Goal: Information Seeking & Learning: Learn about a topic

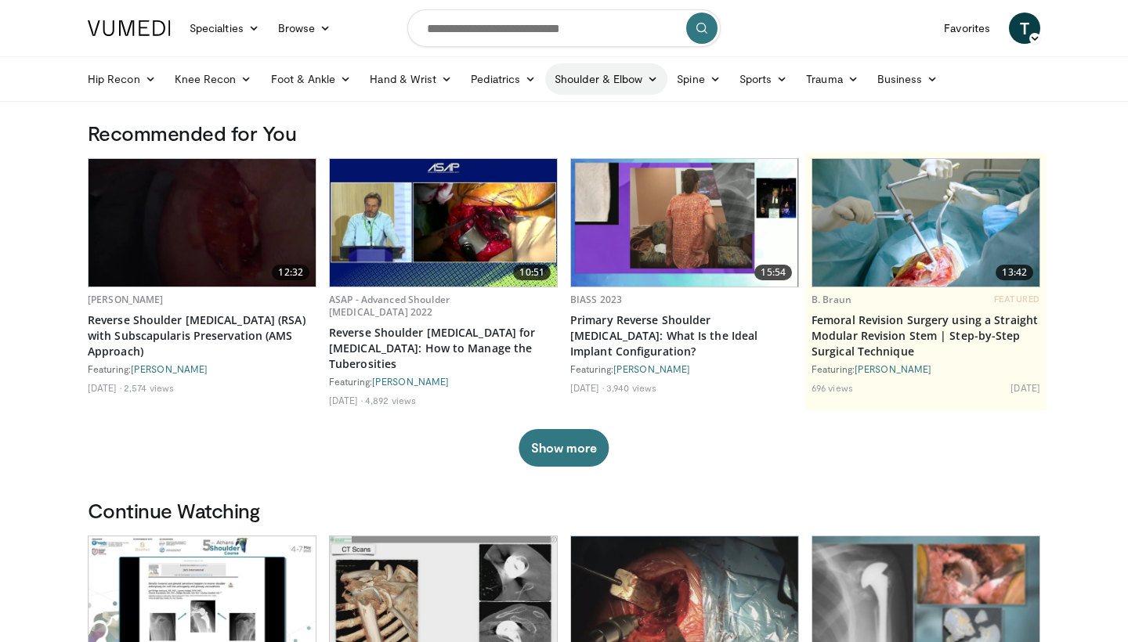
click at [619, 92] on link "Shoulder & Elbow" at bounding box center [606, 78] width 122 height 31
click at [542, 142] on link "Shoulder" at bounding box center [574, 140] width 186 height 25
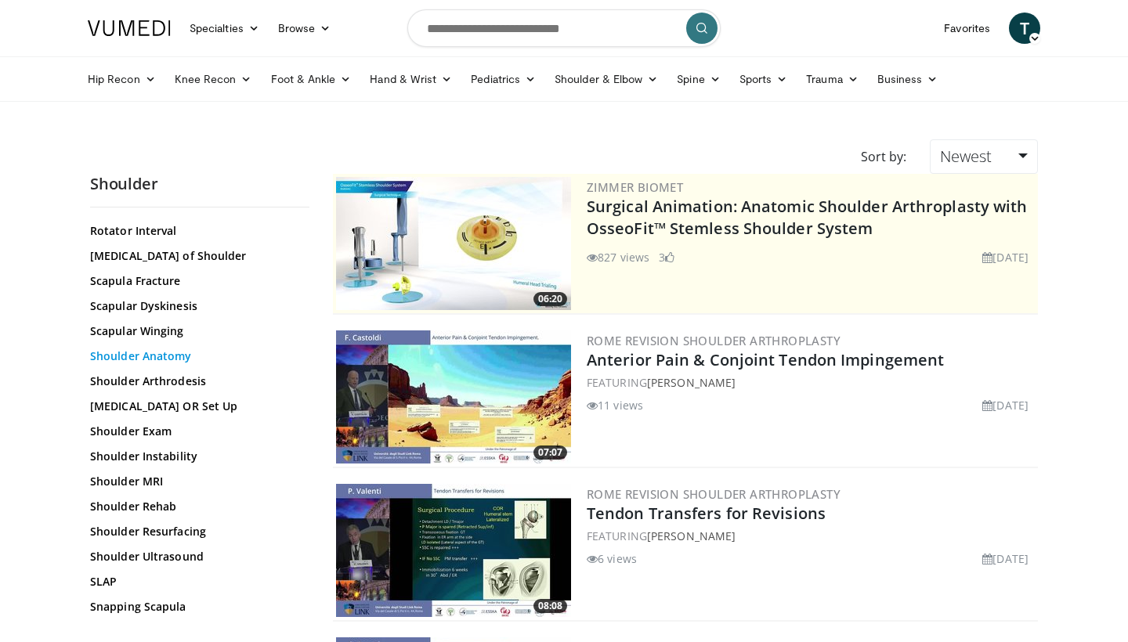
scroll to position [1407, 0]
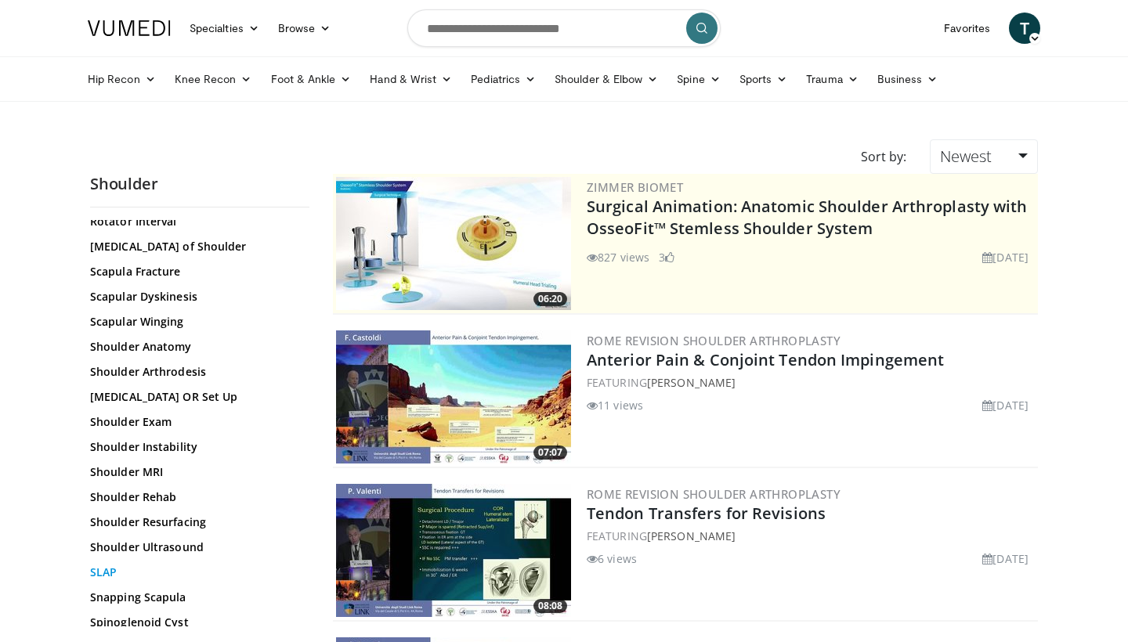
click at [101, 572] on link "SLAP" at bounding box center [195, 573] width 211 height 16
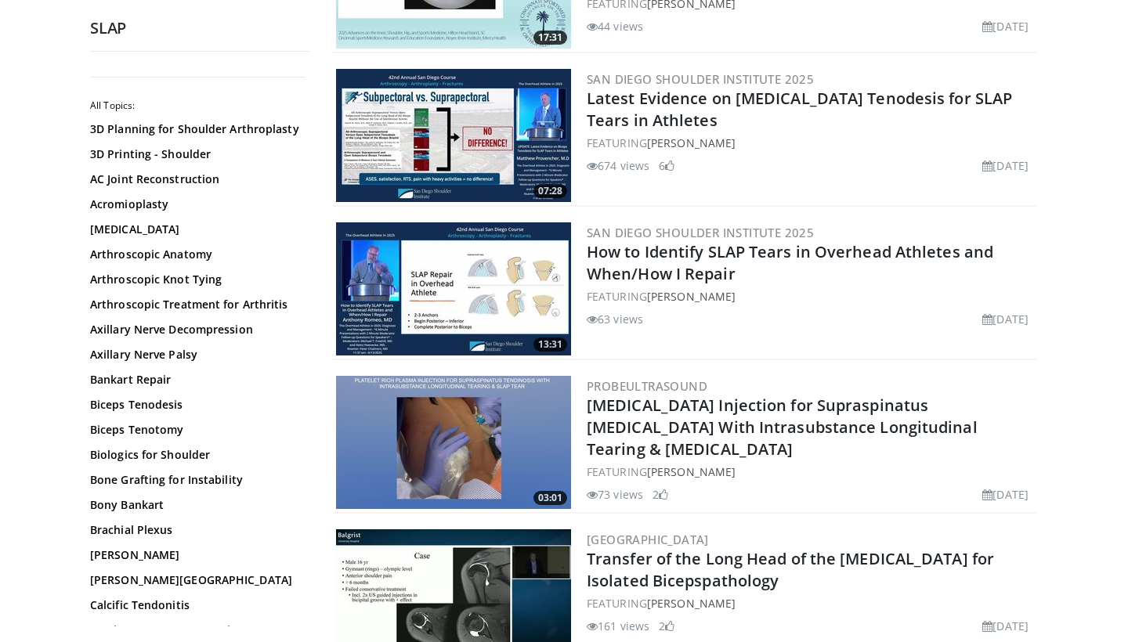
scroll to position [421, 0]
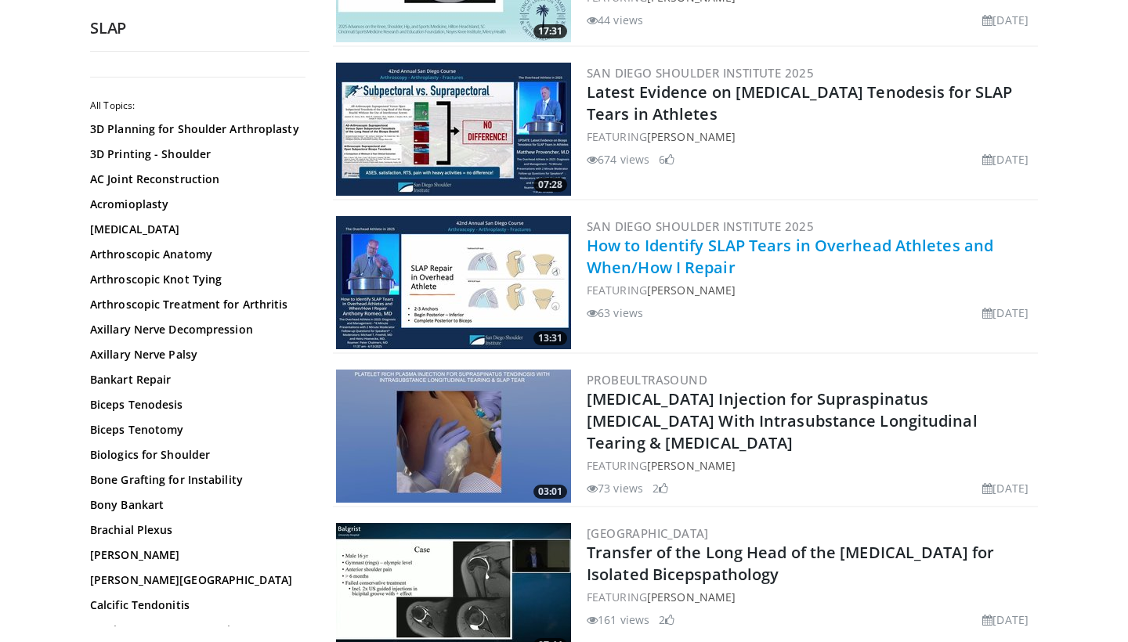
click at [679, 266] on link "How to Identify SLAP Tears in Overhead Athletes and When/How I Repair" at bounding box center [789, 256] width 406 height 43
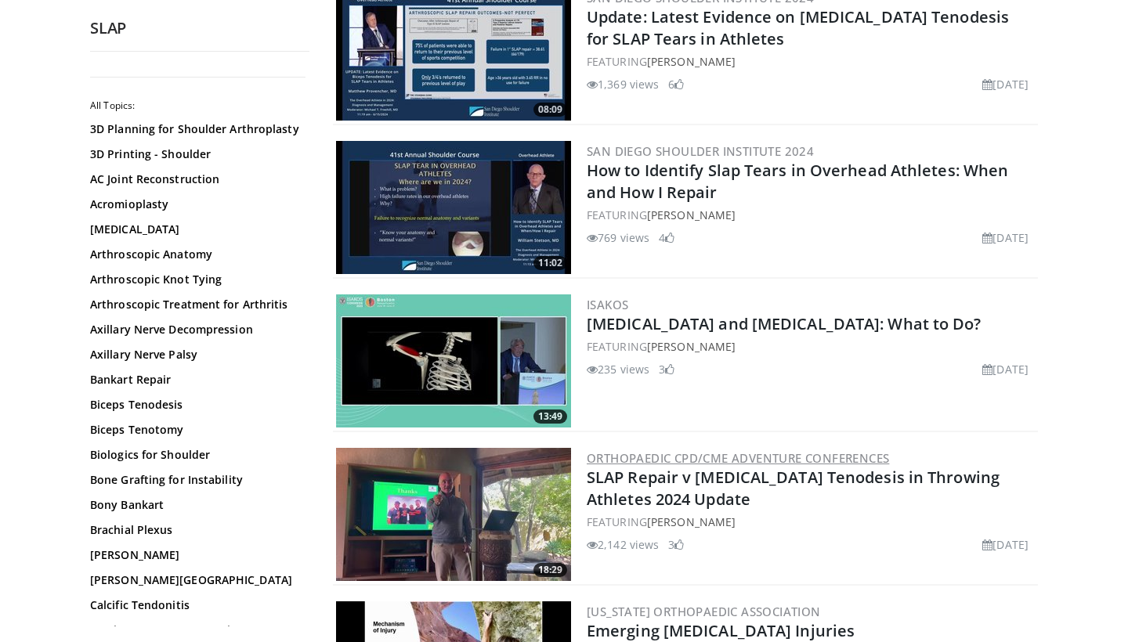
scroll to position [1878, 0]
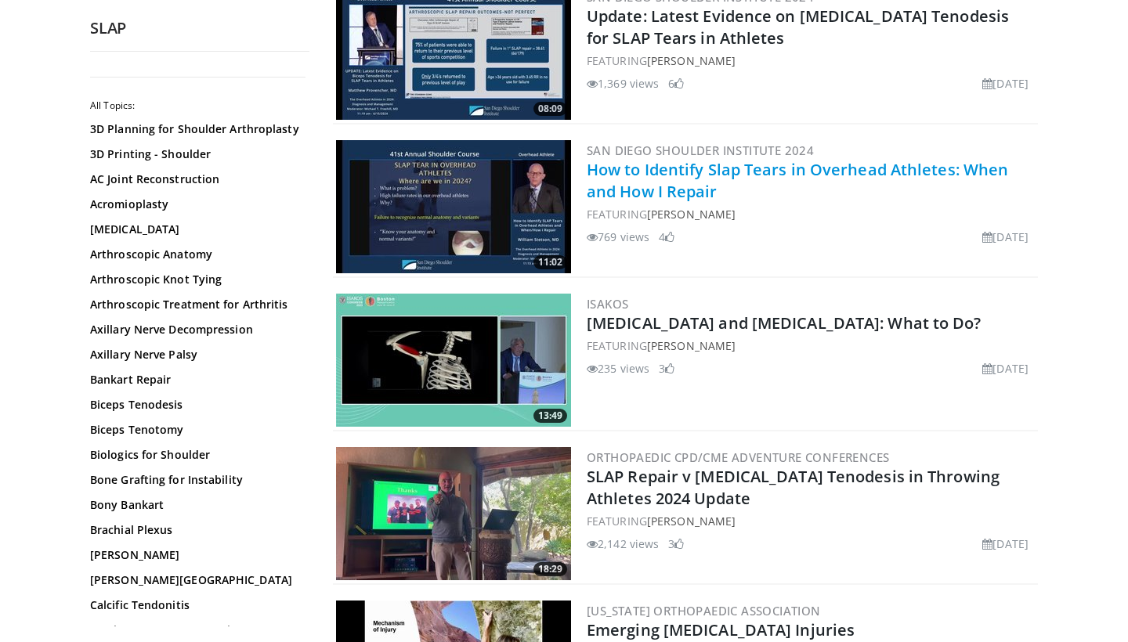
click at [666, 191] on link "How to Identify Slap Tears in Overhead Athletes: When and How I Repair" at bounding box center [796, 180] width 421 height 43
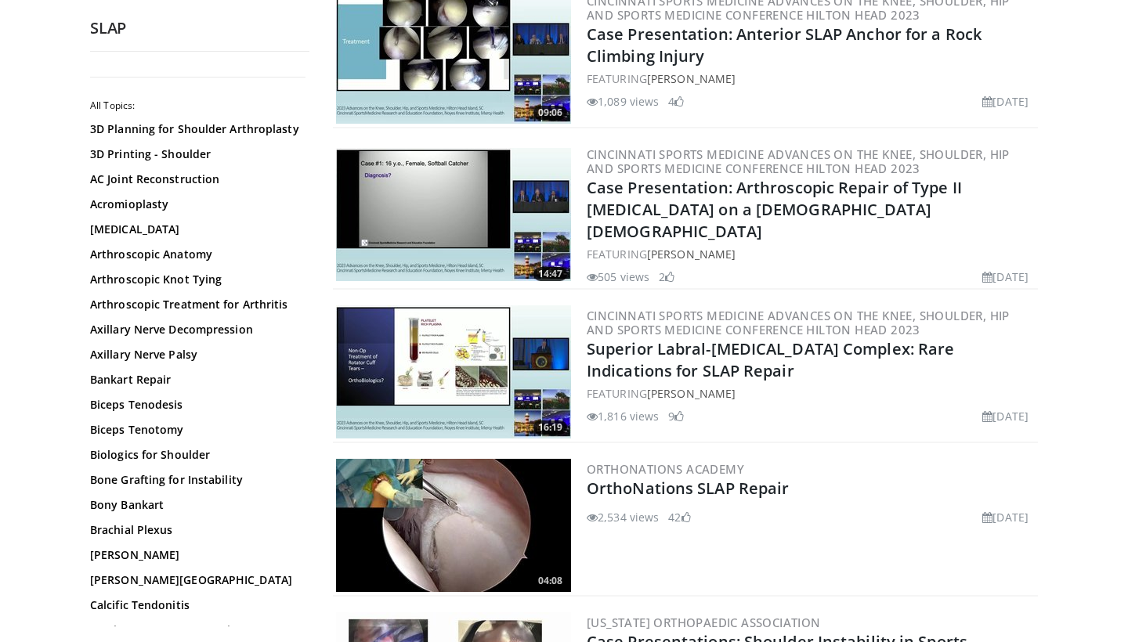
scroll to position [3257, 0]
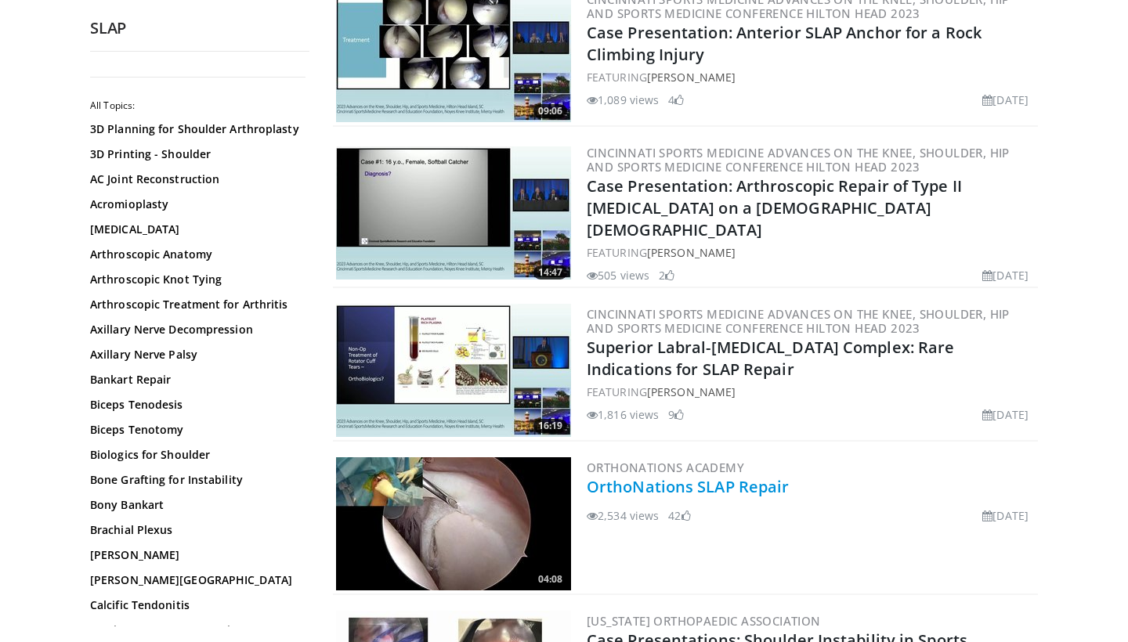
click at [675, 482] on link "OrthoNations SLAP Repair" at bounding box center [687, 486] width 202 height 21
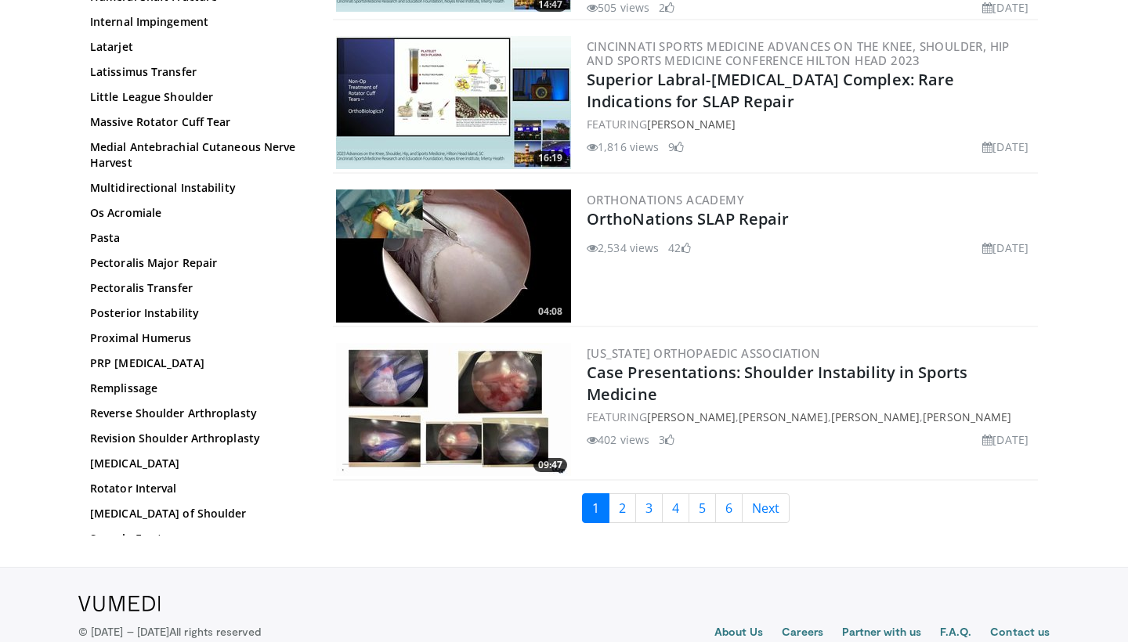
scroll to position [3526, 0]
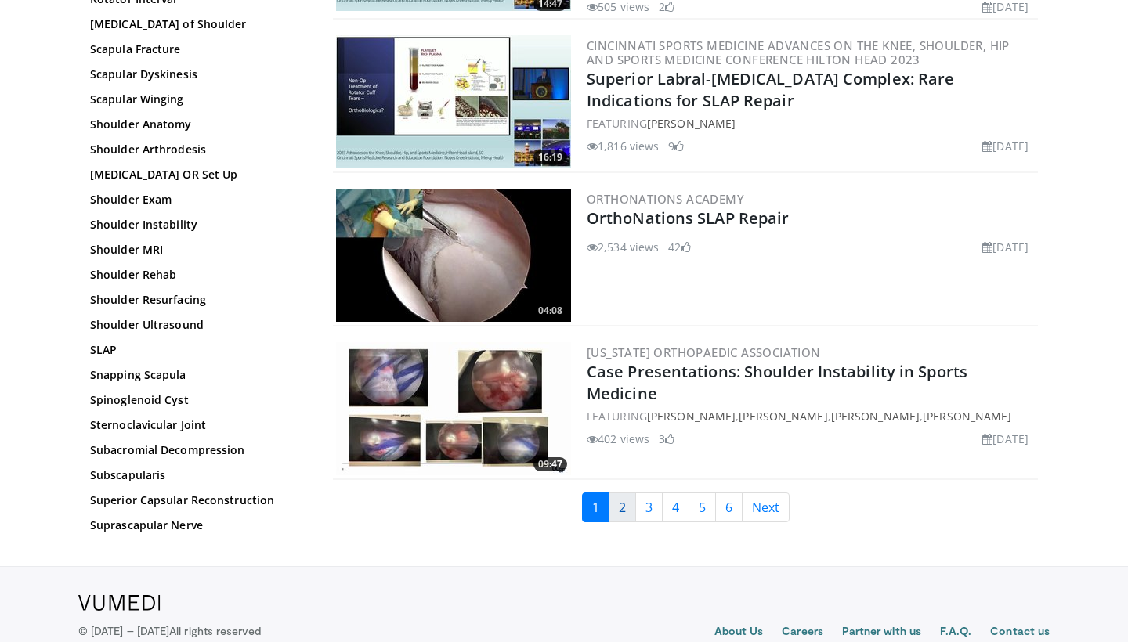
click at [629, 504] on link "2" at bounding box center [621, 508] width 27 height 30
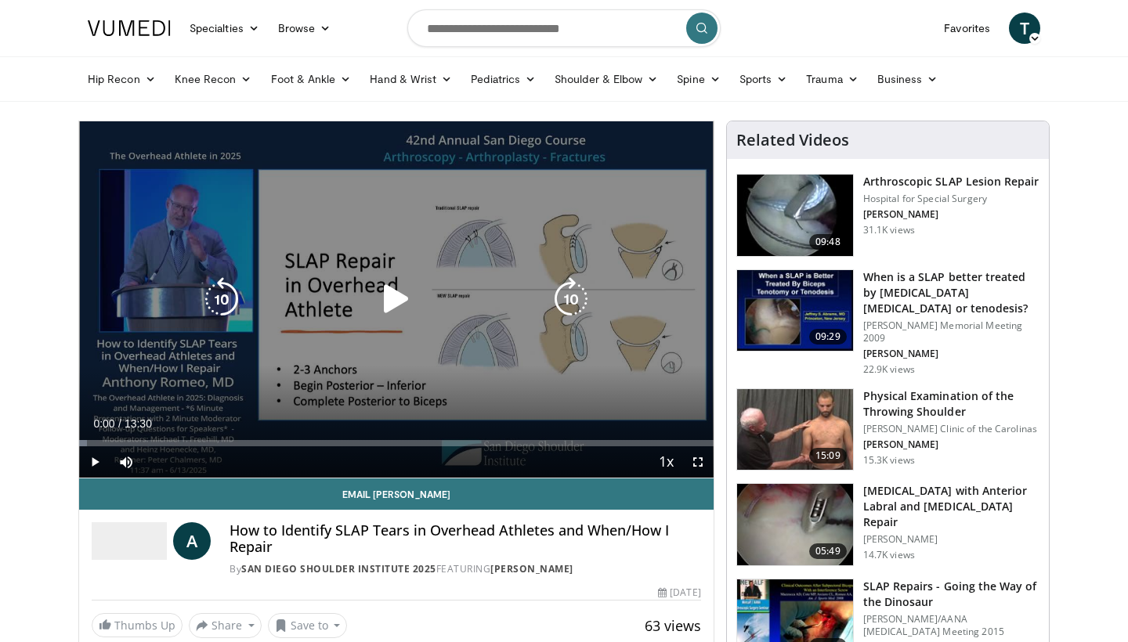
click at [394, 305] on icon "Video Player" at bounding box center [396, 299] width 44 height 44
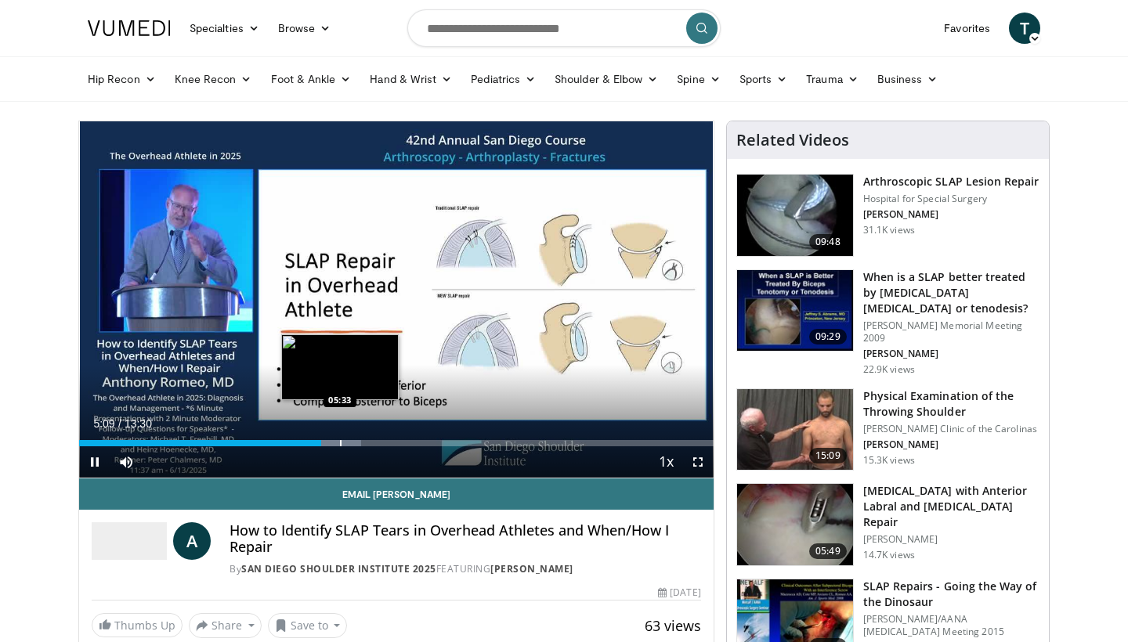
click at [340, 440] on div "Progress Bar" at bounding box center [341, 443] width 2 height 6
click at [366, 440] on div "Progress Bar" at bounding box center [366, 443] width 2 height 6
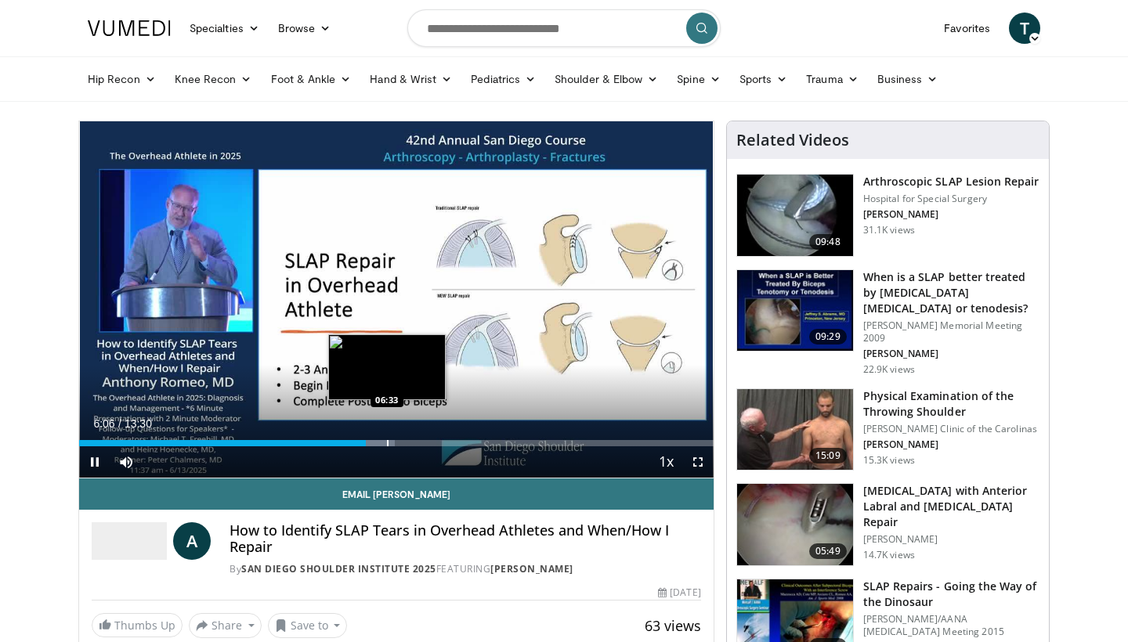
click at [388, 440] on div "Progress Bar" at bounding box center [388, 443] width 2 height 6
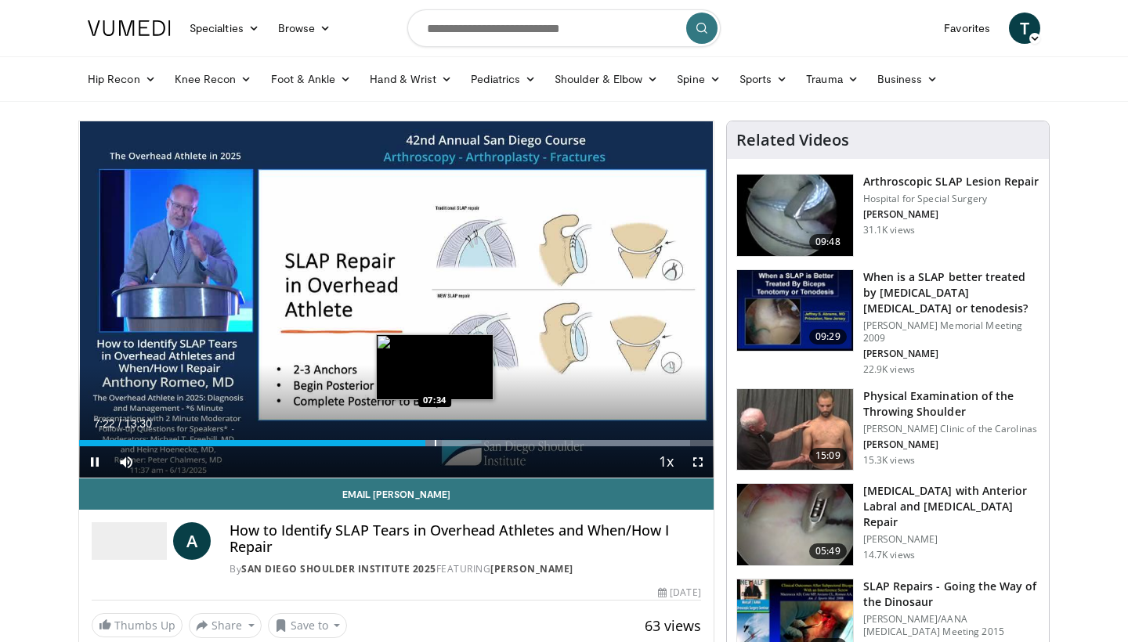
click at [435, 442] on div "Progress Bar" at bounding box center [436, 443] width 2 height 6
click at [448, 443] on div "Progress Bar" at bounding box center [449, 443] width 2 height 6
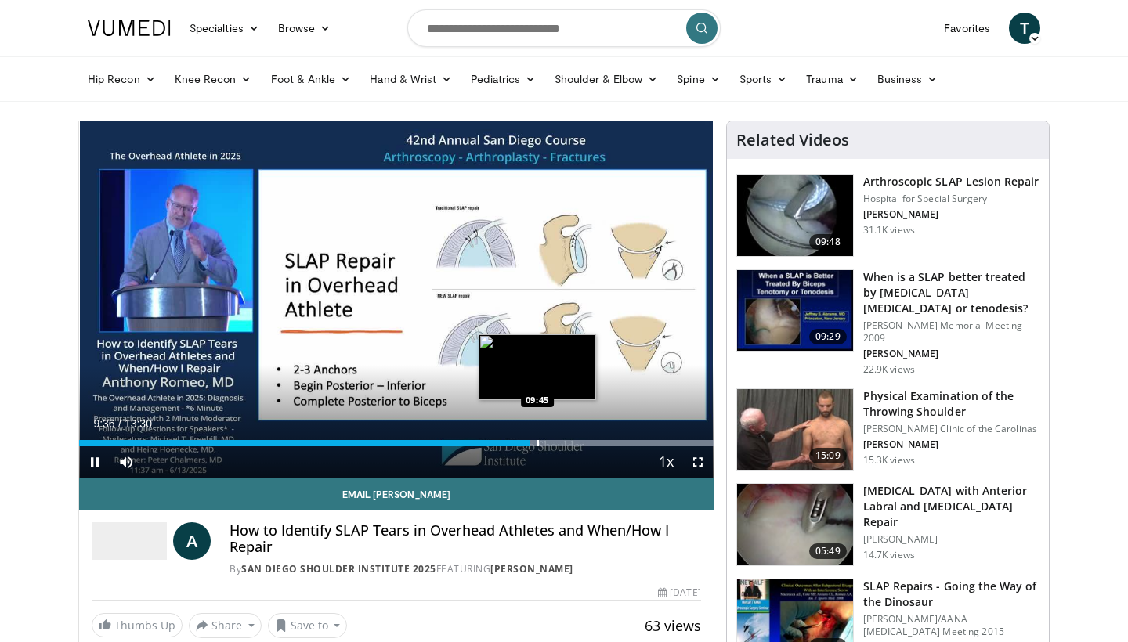
click at [537, 442] on div "Progress Bar" at bounding box center [538, 443] width 2 height 6
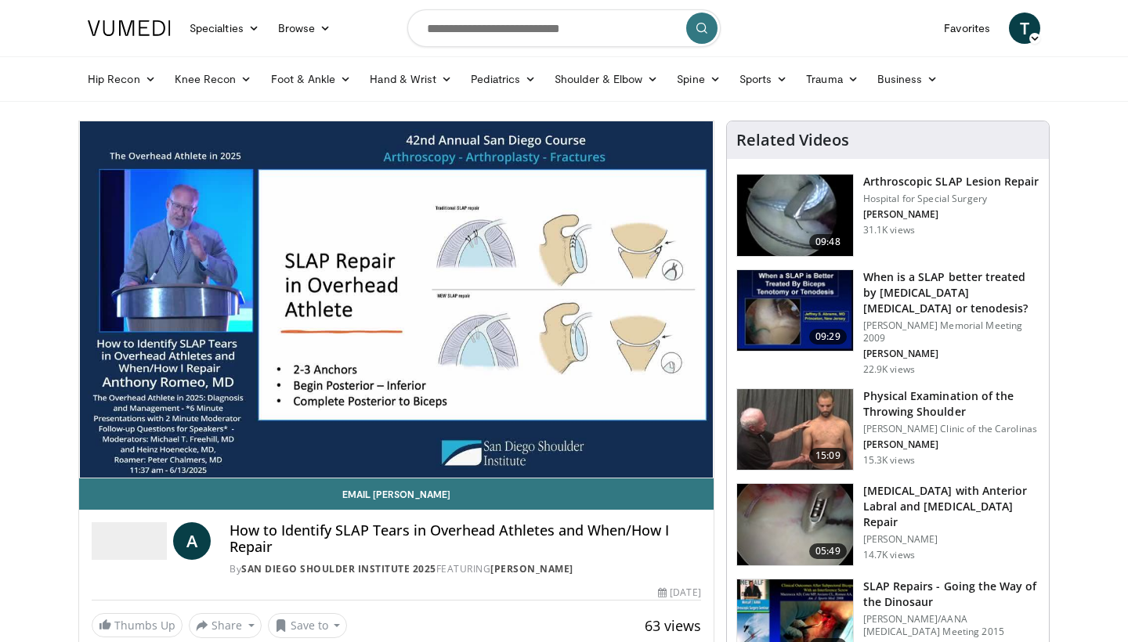
click at [548, 471] on div "Progress Bar" at bounding box center [548, 474] width 2 height 6
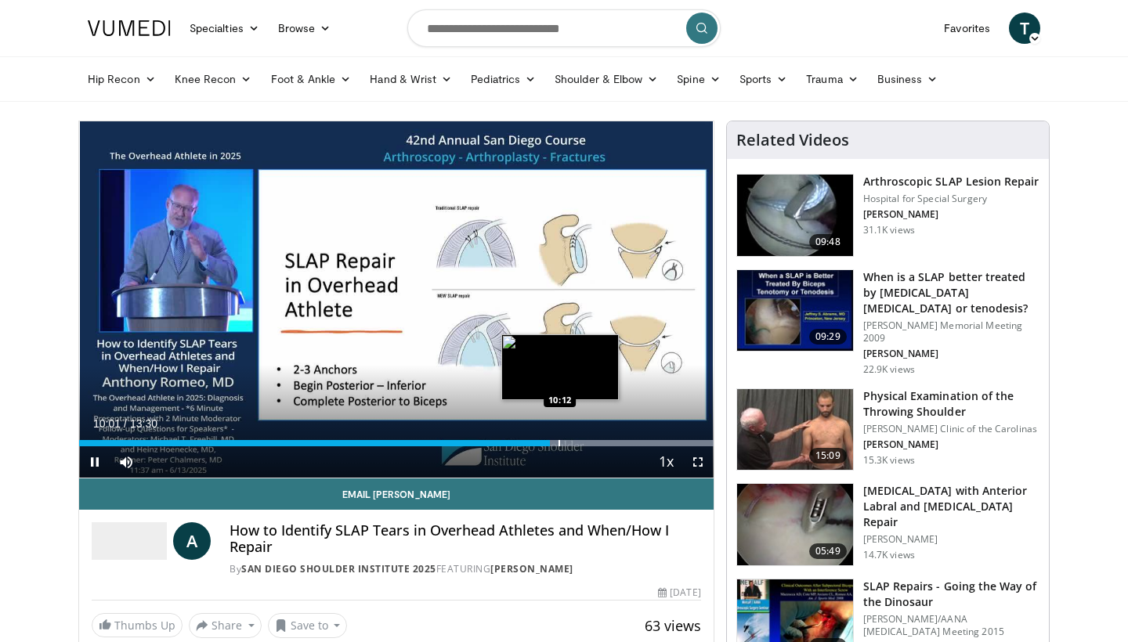
click at [560, 440] on div "Progress Bar" at bounding box center [559, 443] width 2 height 6
click at [579, 440] on div "Progress Bar" at bounding box center [561, 443] width 301 height 6
click at [596, 442] on div "Progress Bar" at bounding box center [596, 443] width 2 height 6
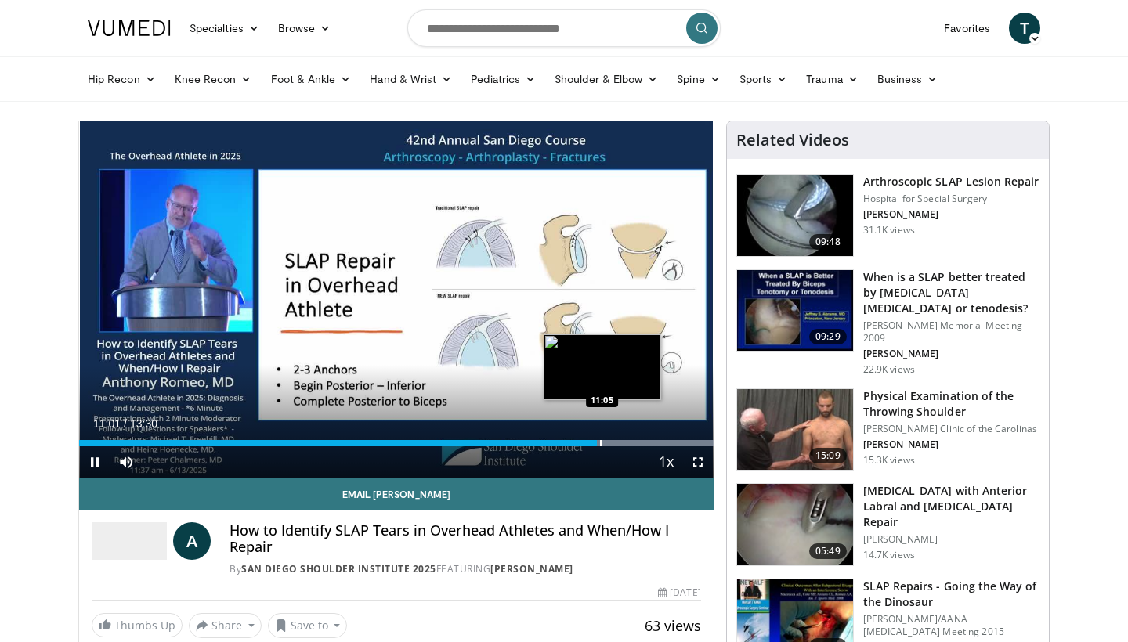
click at [601, 440] on div "Progress Bar" at bounding box center [601, 443] width 2 height 6
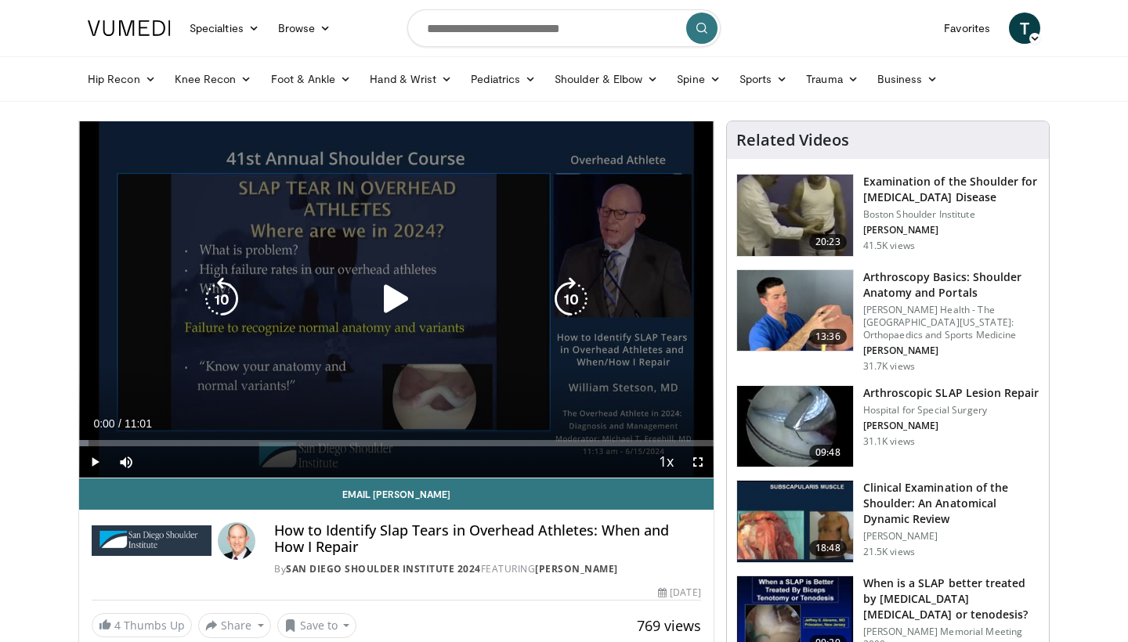
click at [383, 308] on icon "Video Player" at bounding box center [396, 299] width 44 height 44
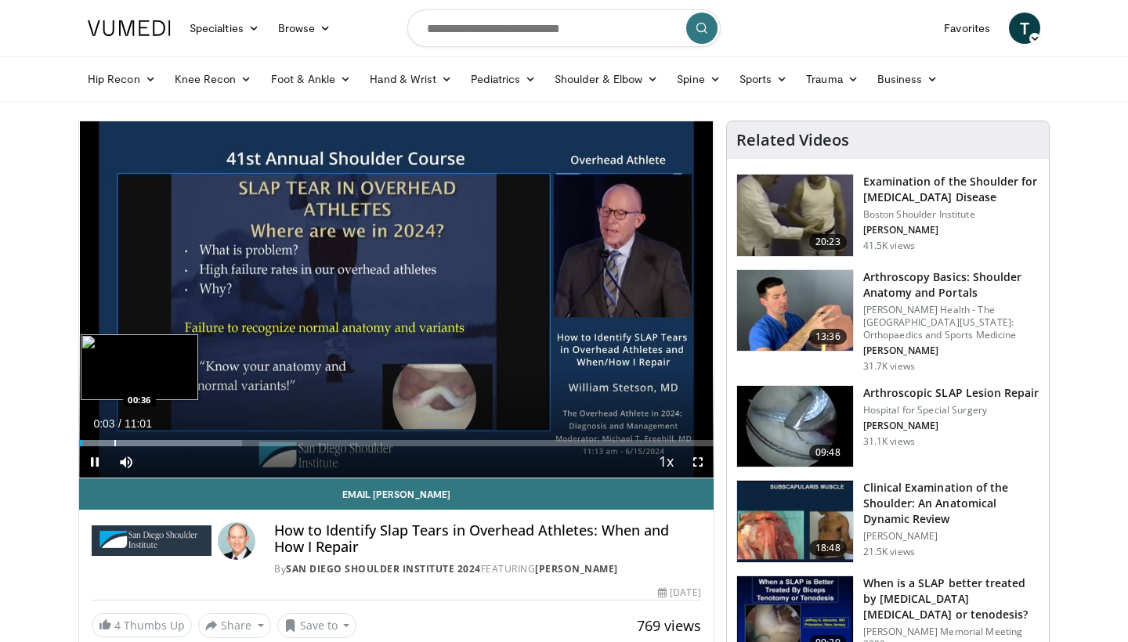
click at [114, 442] on div "Progress Bar" at bounding box center [115, 443] width 2 height 6
click at [148, 446] on div "Progress Bar" at bounding box center [149, 443] width 2 height 6
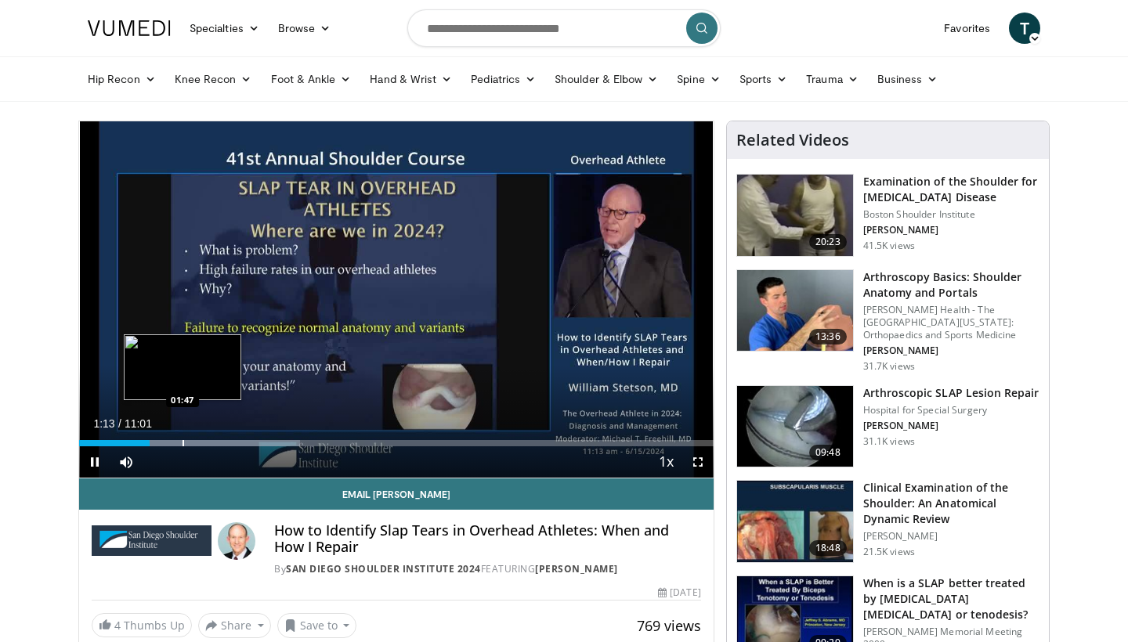
click at [182, 446] on div "Progress Bar" at bounding box center [183, 443] width 2 height 6
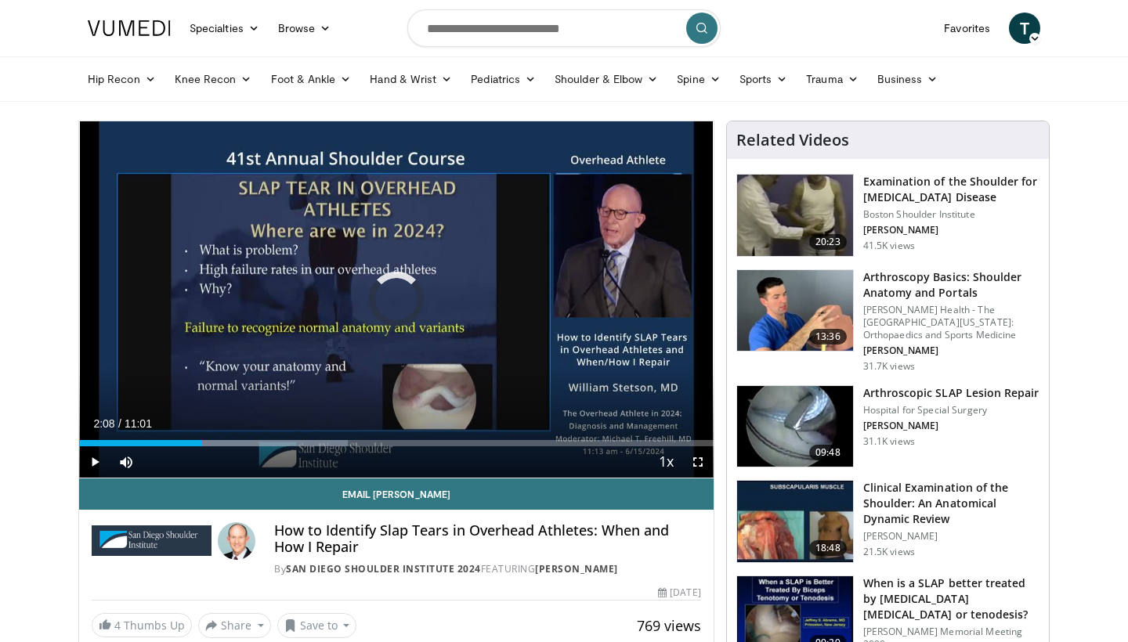
click at [202, 445] on div "Progress Bar" at bounding box center [203, 443] width 2 height 6
click at [217, 443] on div "Progress Bar" at bounding box center [218, 443] width 2 height 6
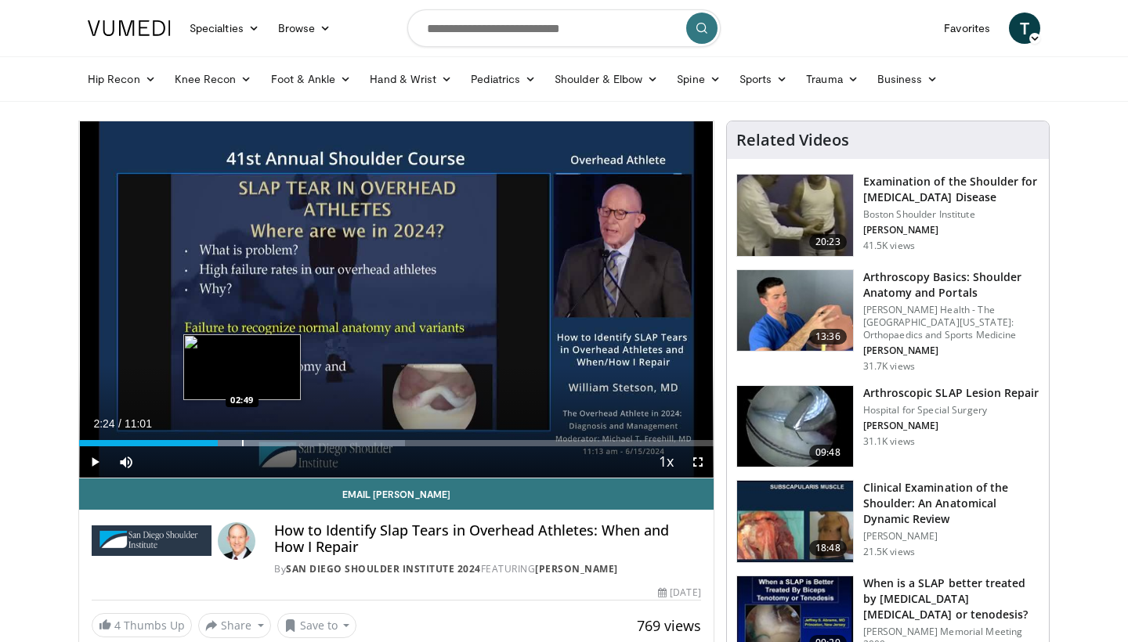
click at [242, 444] on div "Progress Bar" at bounding box center [243, 443] width 2 height 6
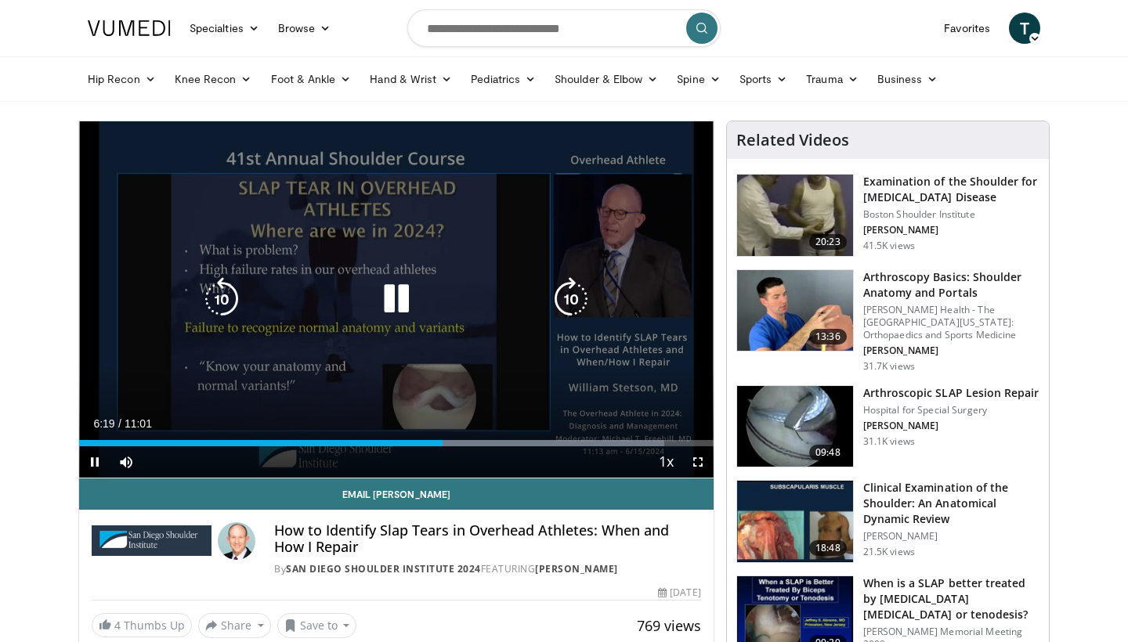
click at [399, 305] on icon "Video Player" at bounding box center [396, 299] width 44 height 44
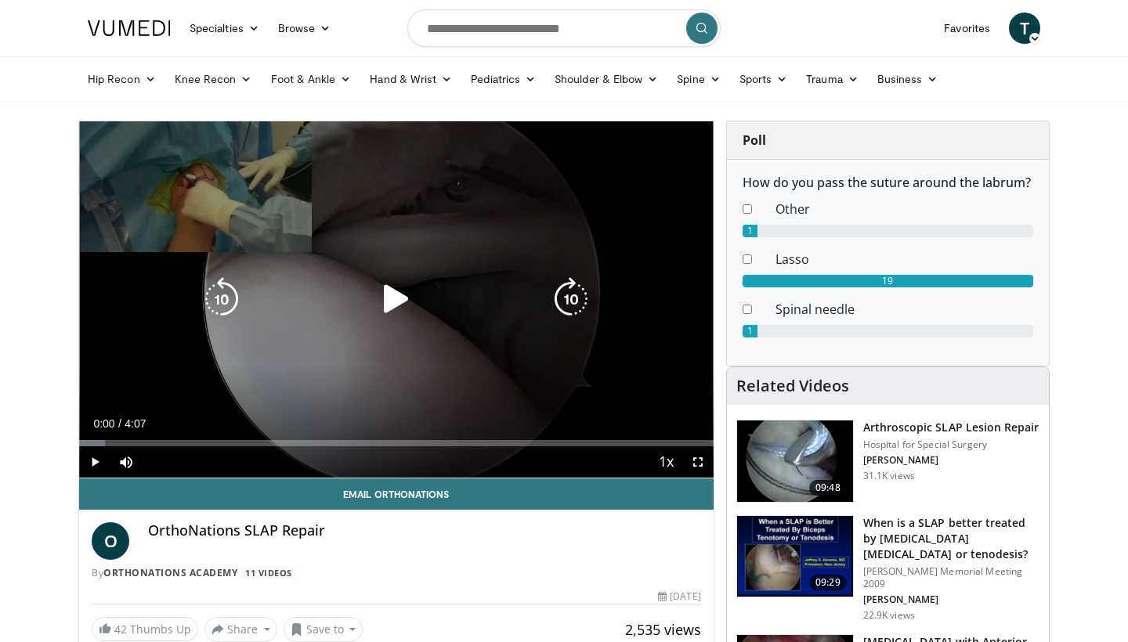
click at [395, 303] on icon "Video Player" at bounding box center [396, 299] width 44 height 44
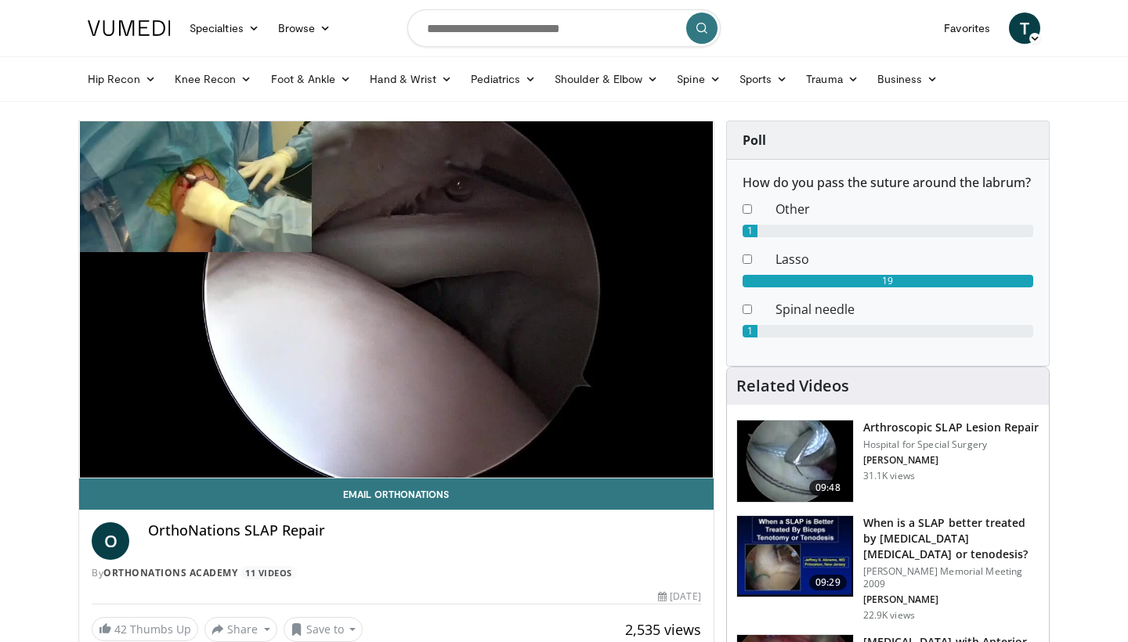
scroll to position [73, 0]
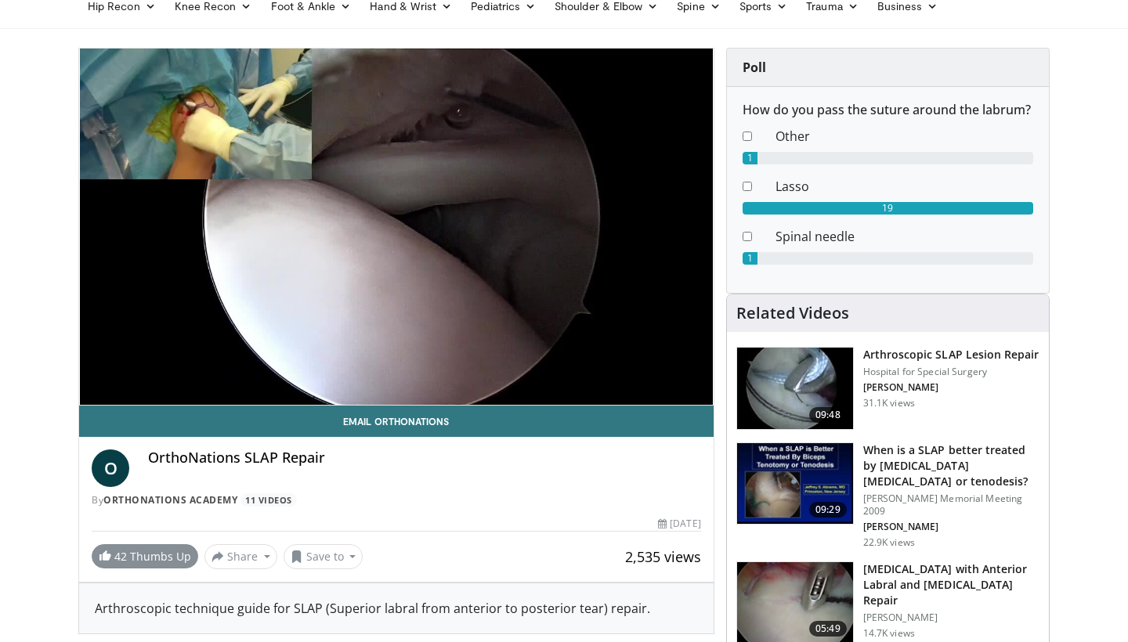
click at [153, 551] on link "42 Thumbs Up" at bounding box center [145, 556] width 106 height 24
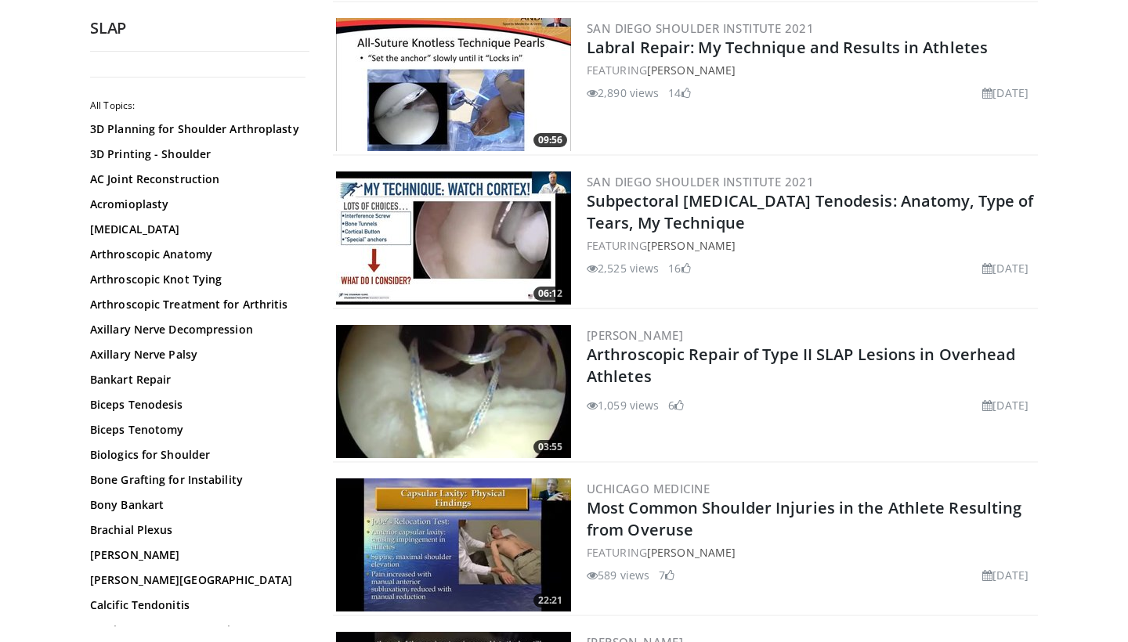
scroll to position [3229, 0]
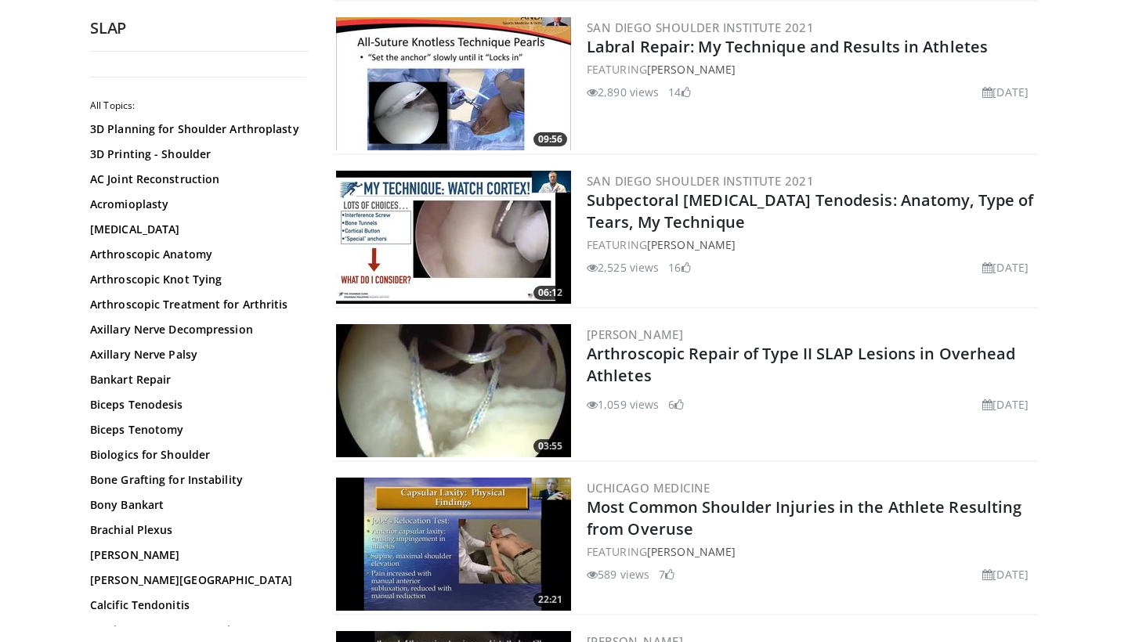
click at [530, 384] on img at bounding box center [453, 390] width 235 height 133
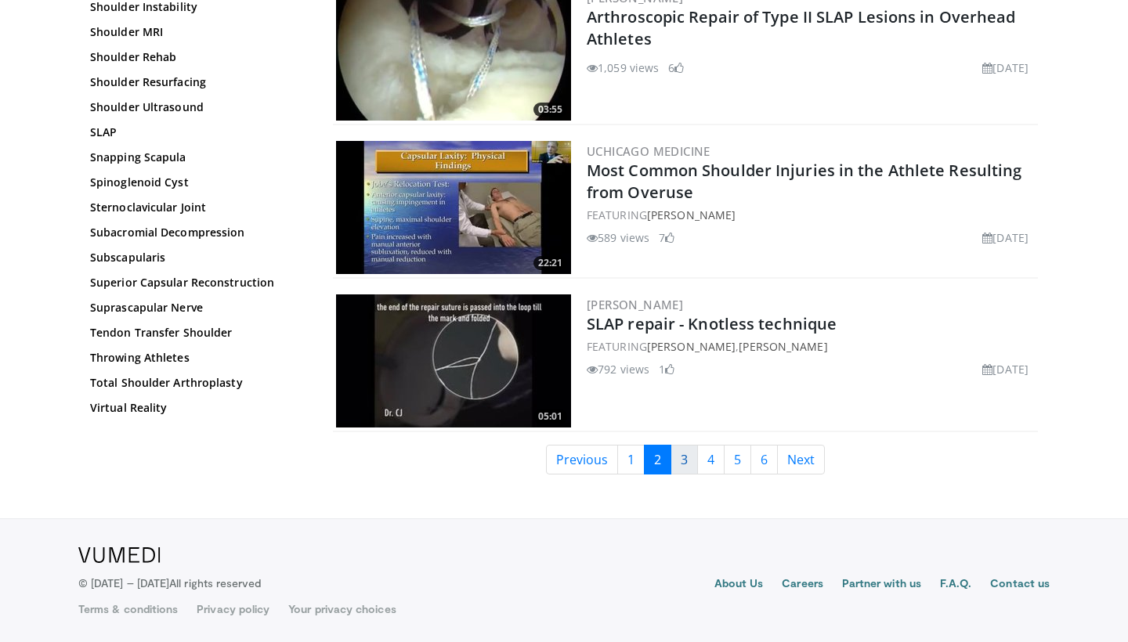
scroll to position [3566, 0]
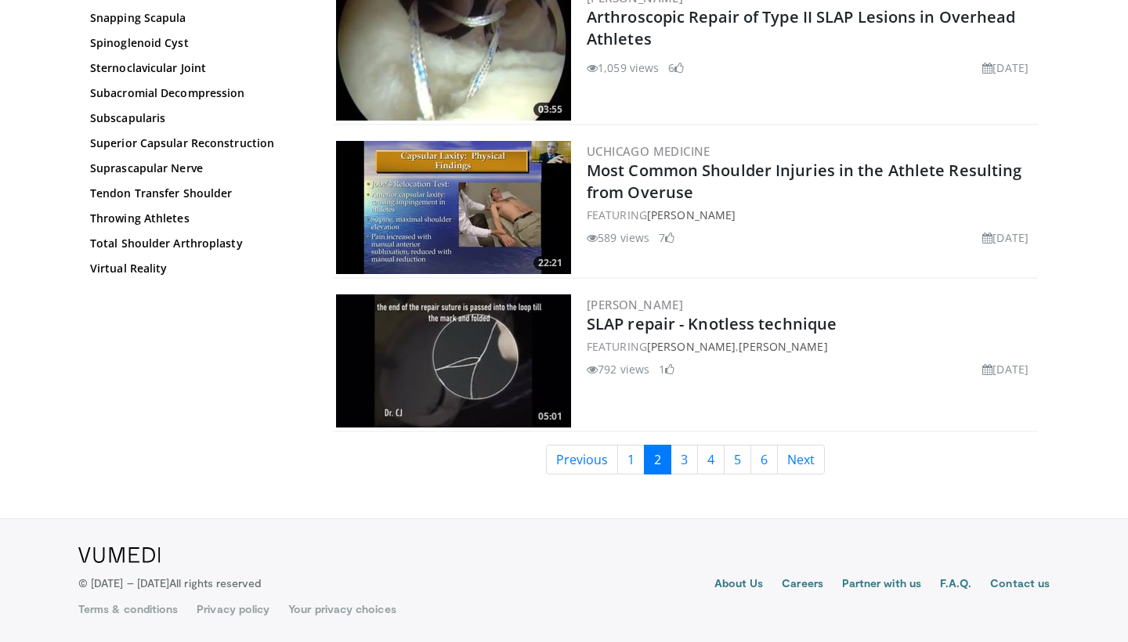
click at [458, 365] on img at bounding box center [453, 360] width 235 height 133
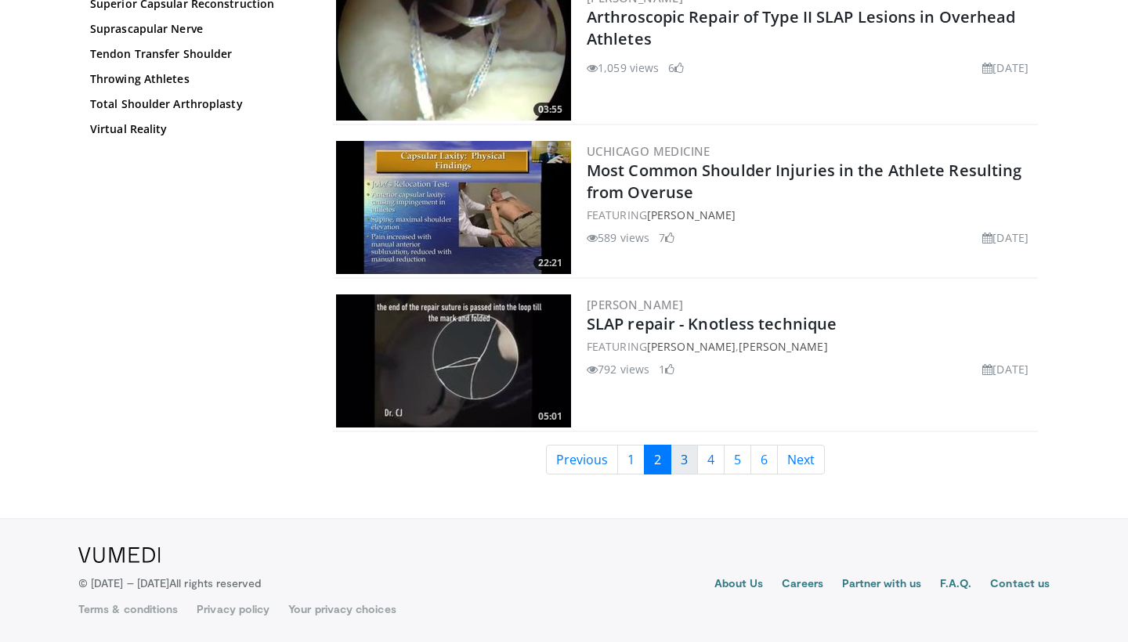
click at [682, 457] on link "3" at bounding box center [683, 460] width 27 height 30
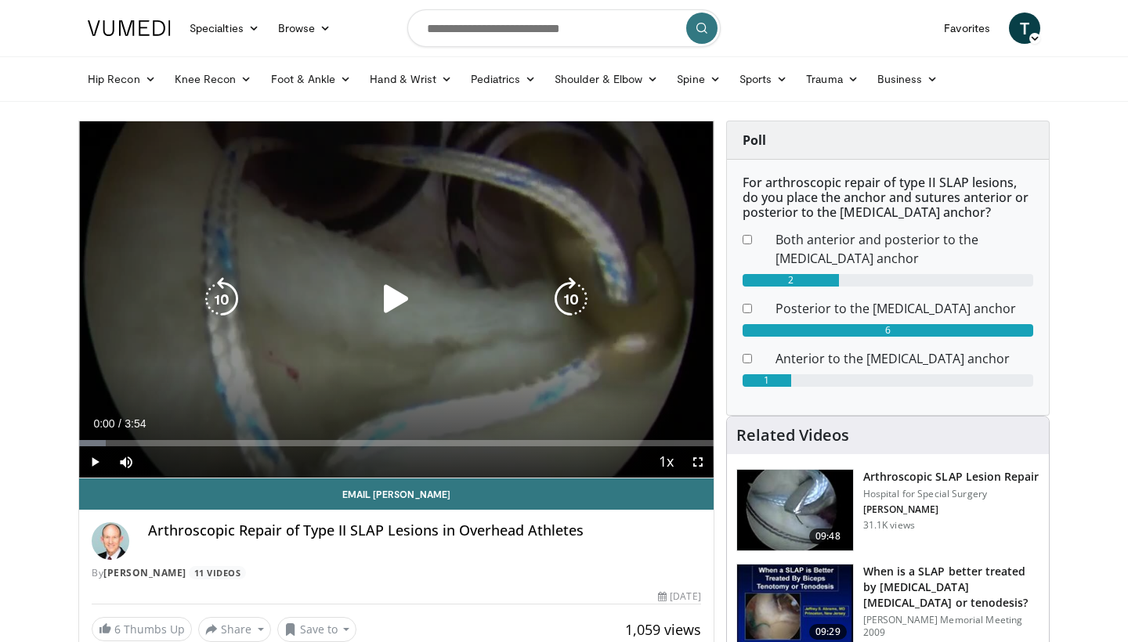
click at [398, 294] on icon "Video Player" at bounding box center [396, 299] width 44 height 44
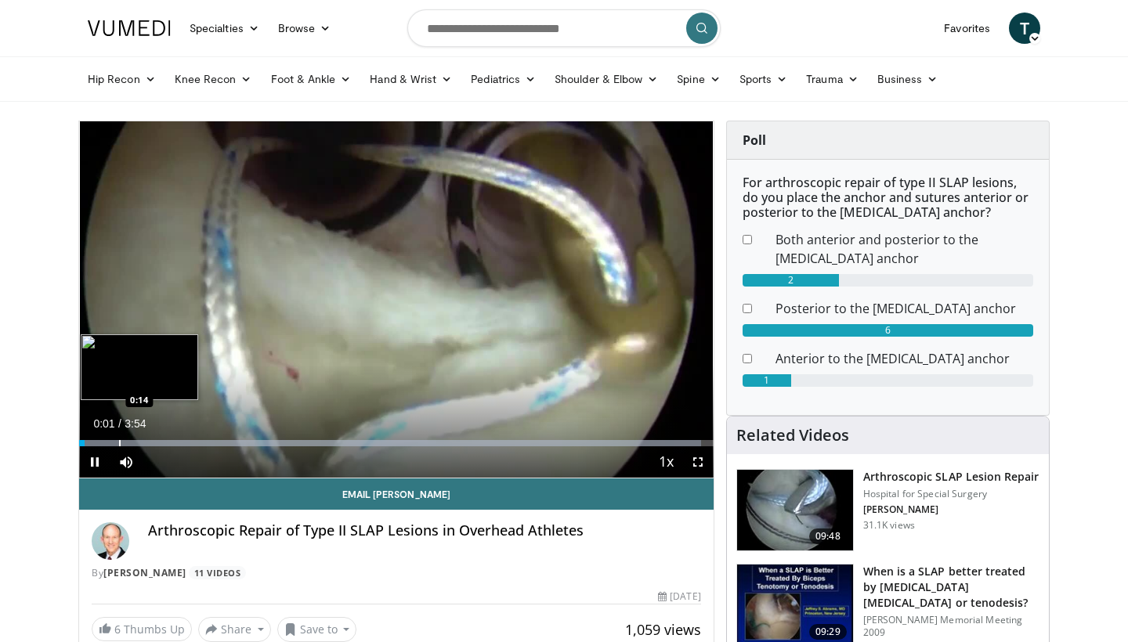
click at [119, 440] on div "Progress Bar" at bounding box center [120, 443] width 2 height 6
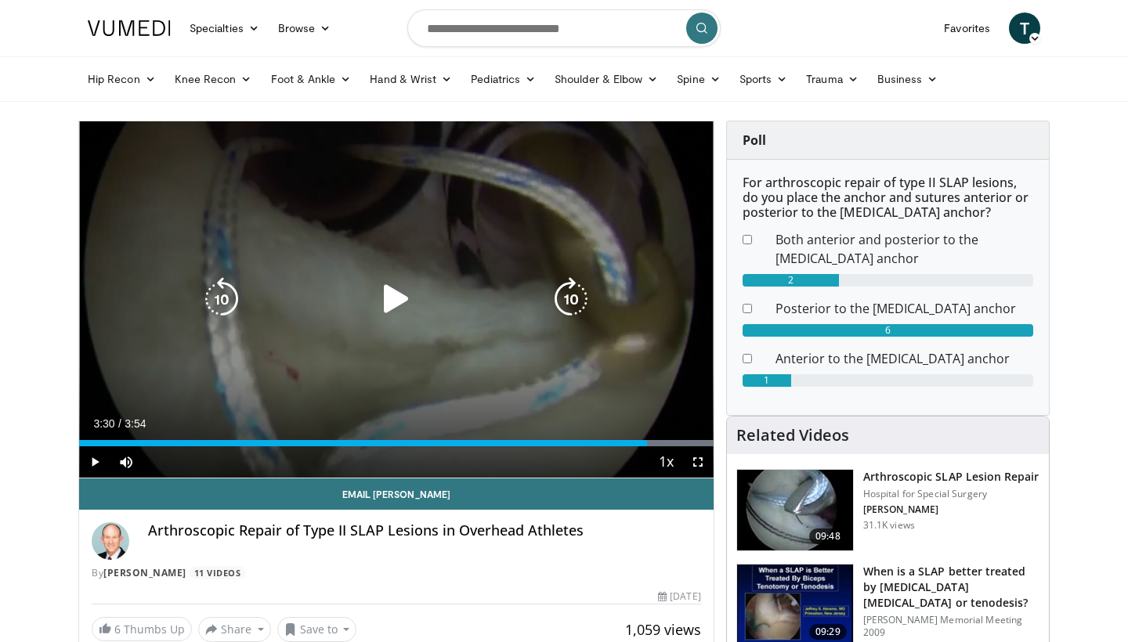
click at [395, 311] on icon "Video Player" at bounding box center [396, 299] width 44 height 44
click at [460, 376] on div "10 seconds Tap to unmute" at bounding box center [396, 299] width 634 height 356
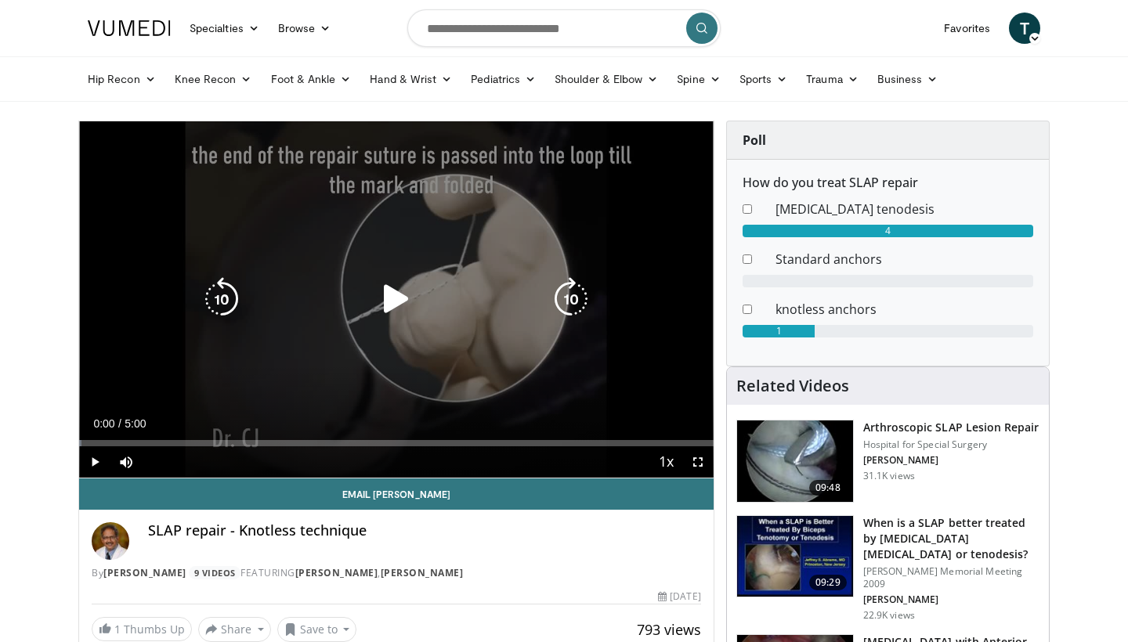
click at [395, 306] on icon "Video Player" at bounding box center [396, 299] width 44 height 44
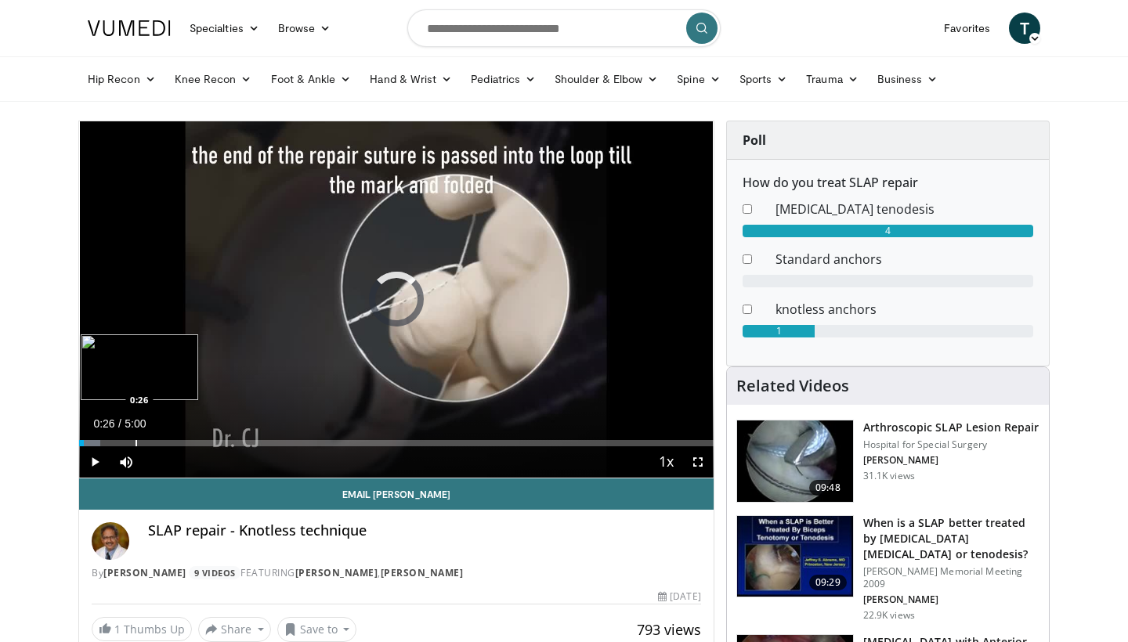
click at [135, 441] on div "Progress Bar" at bounding box center [136, 443] width 2 height 6
click at [157, 440] on div "Progress Bar" at bounding box center [158, 443] width 2 height 6
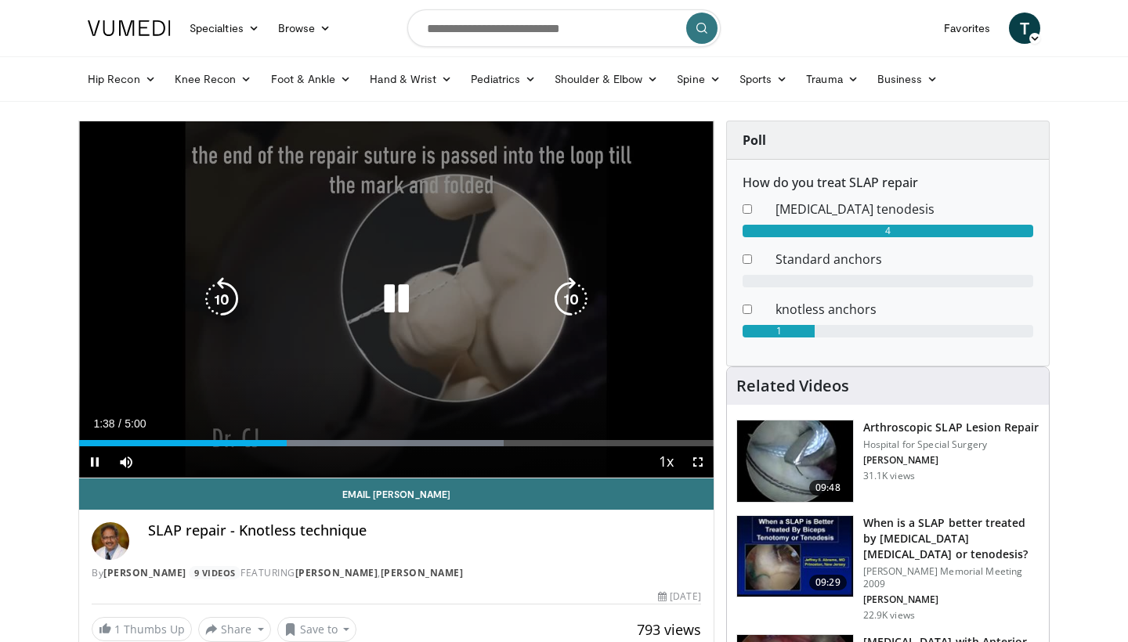
click at [399, 297] on icon "Video Player" at bounding box center [396, 299] width 44 height 44
click at [394, 294] on icon "Video Player" at bounding box center [396, 299] width 44 height 44
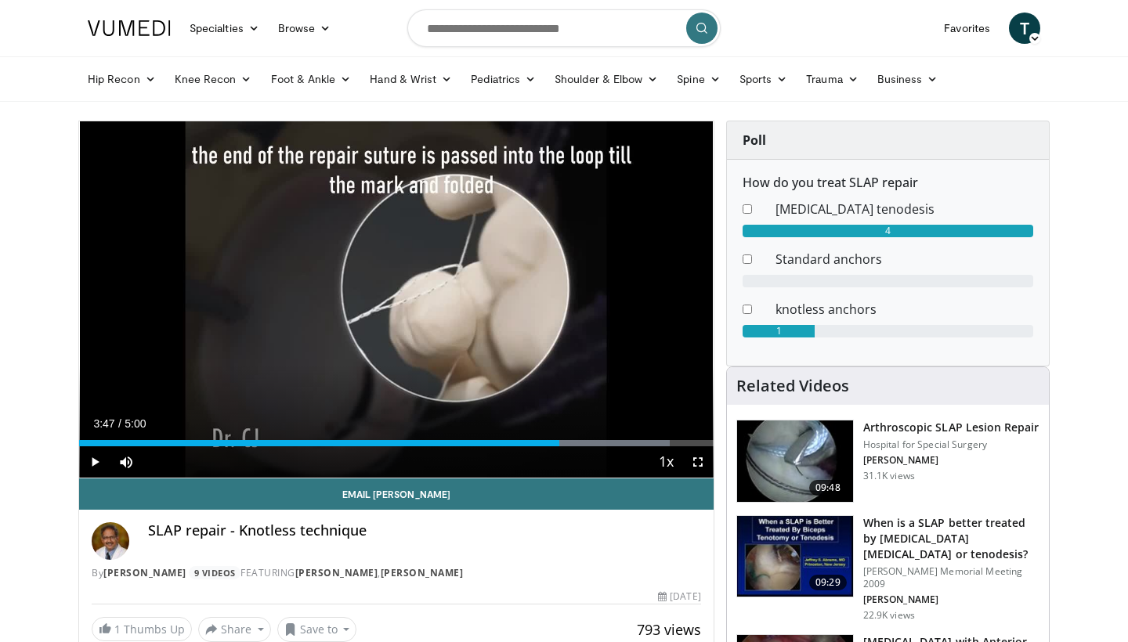
click at [798, 450] on img at bounding box center [795, 460] width 116 height 81
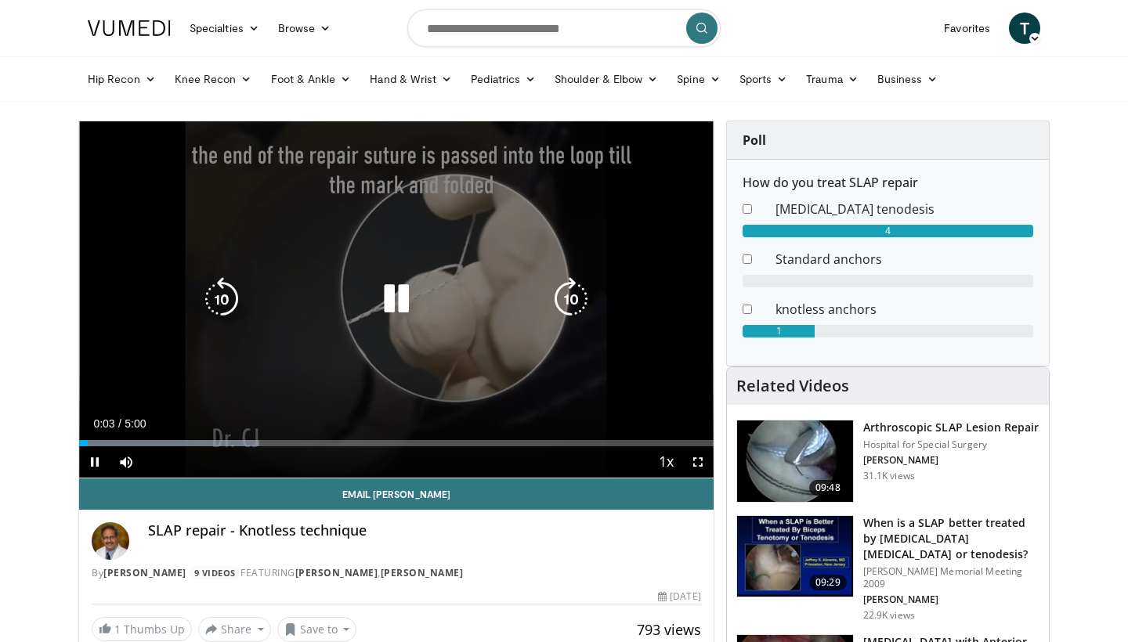
click at [401, 305] on icon "Video Player" at bounding box center [396, 299] width 44 height 44
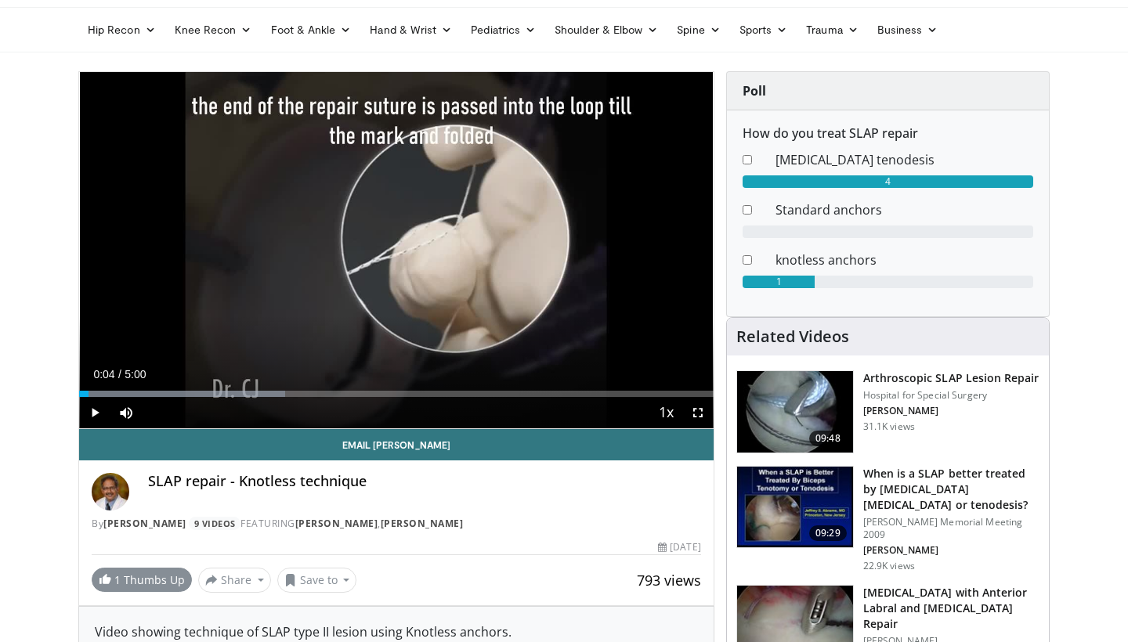
scroll to position [68, 0]
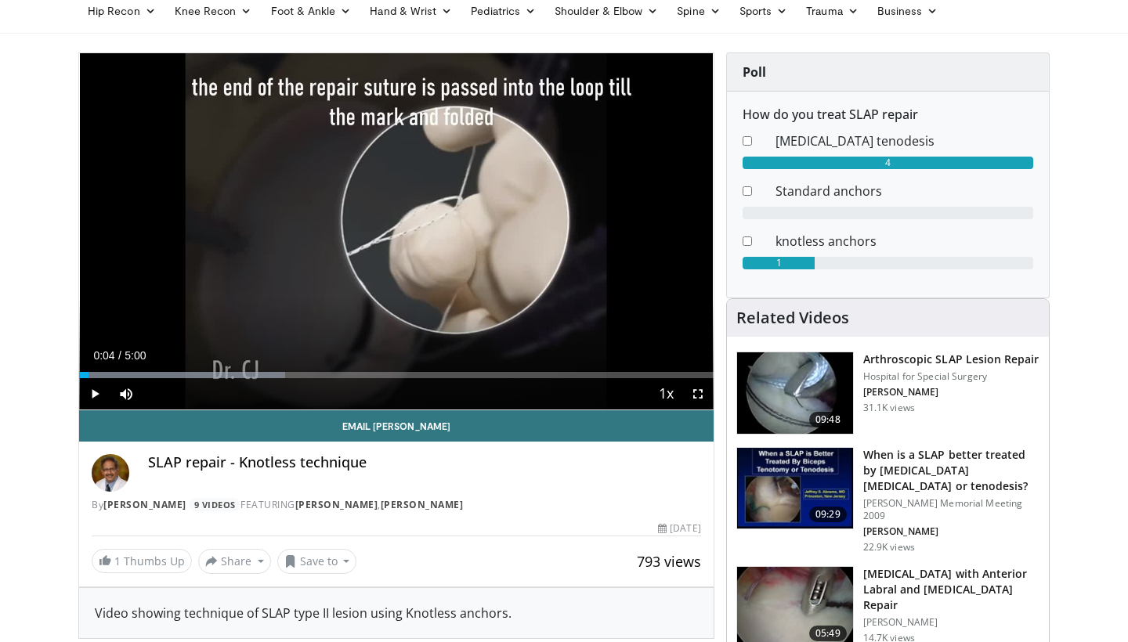
click at [94, 399] on span "Video Player" at bounding box center [94, 393] width 31 height 31
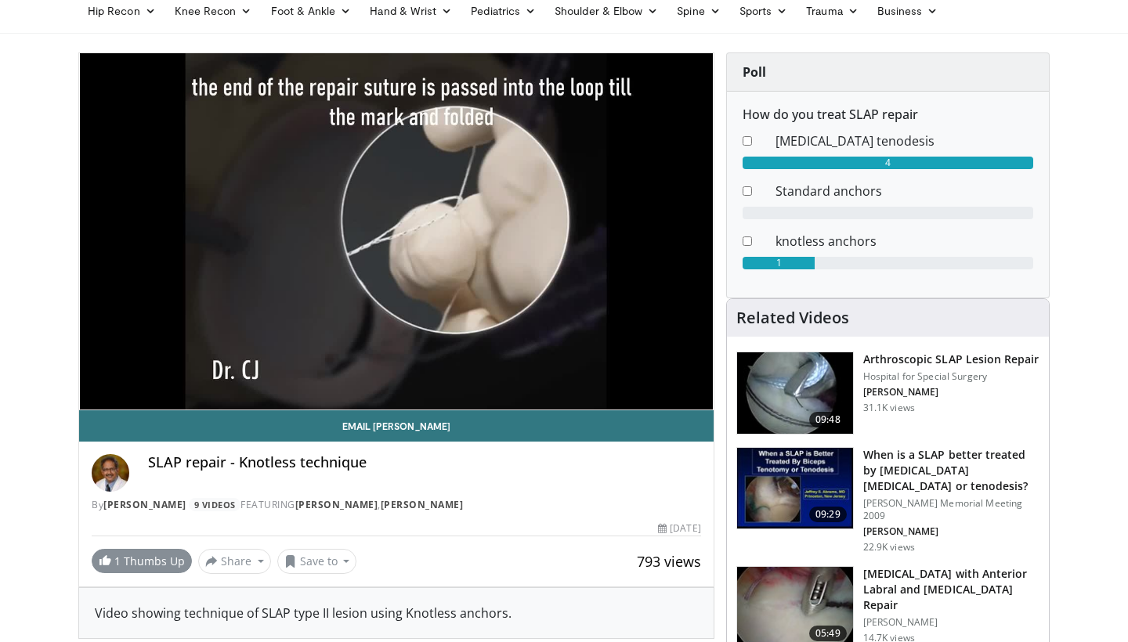
click at [110, 564] on span at bounding box center [105, 560] width 13 height 13
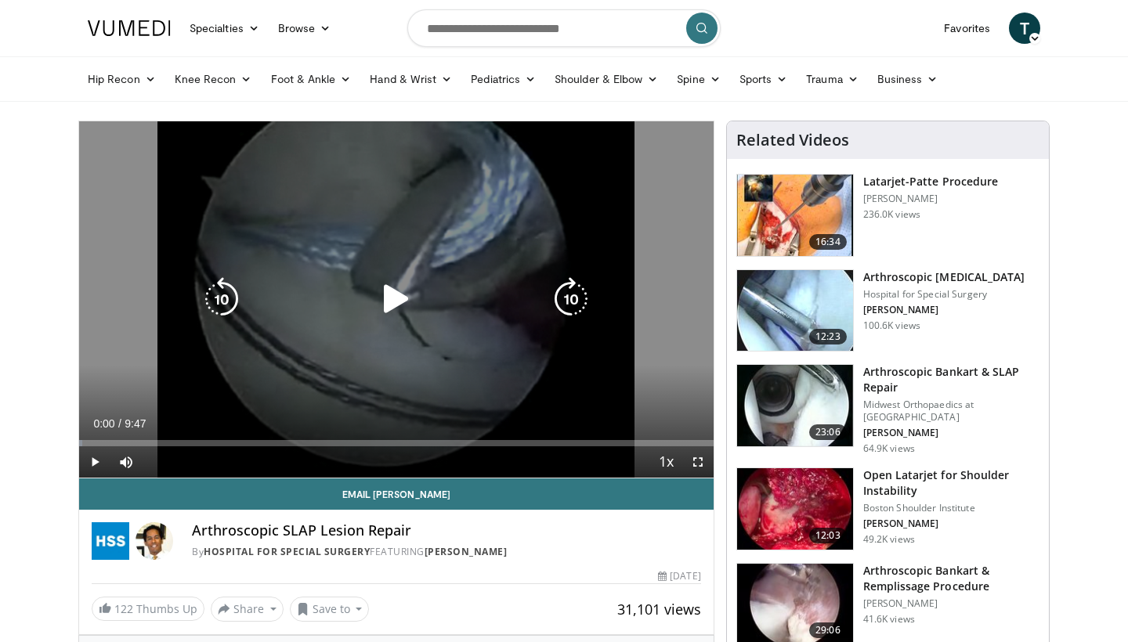
click at [399, 289] on icon "Video Player" at bounding box center [396, 299] width 44 height 44
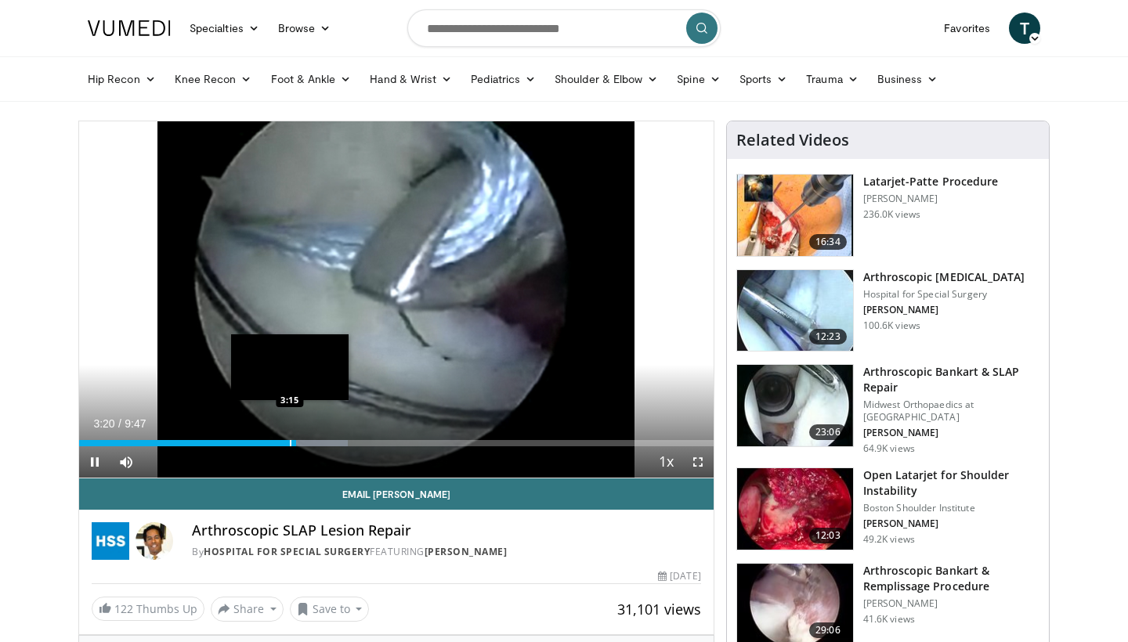
click at [290, 446] on div "Progress Bar" at bounding box center [291, 443] width 2 height 6
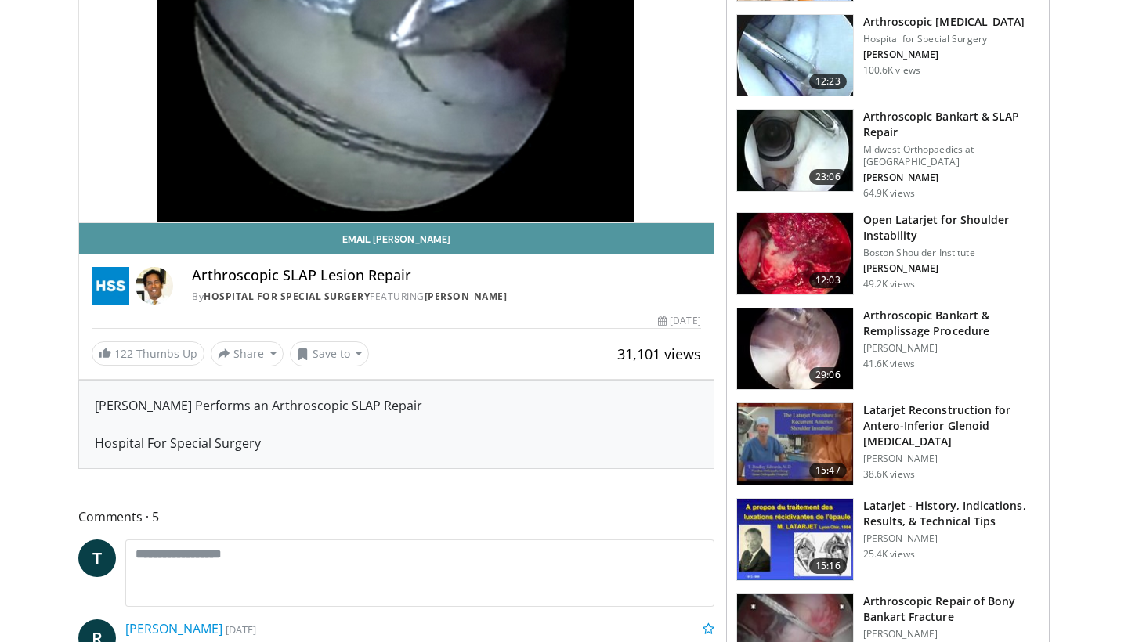
scroll to position [257, 0]
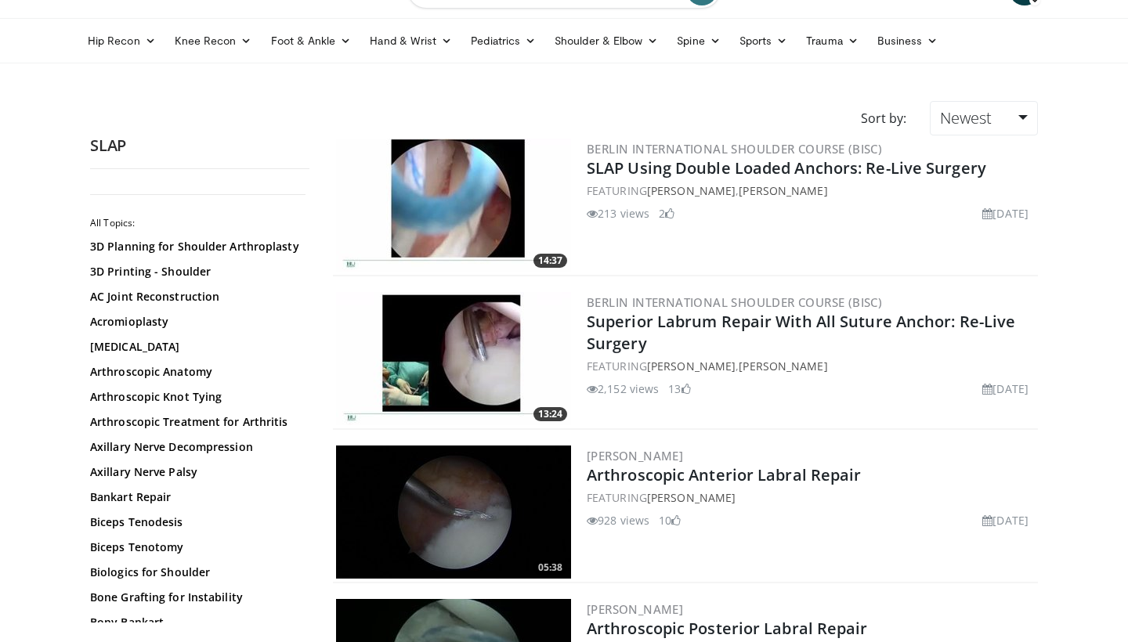
scroll to position [40, 0]
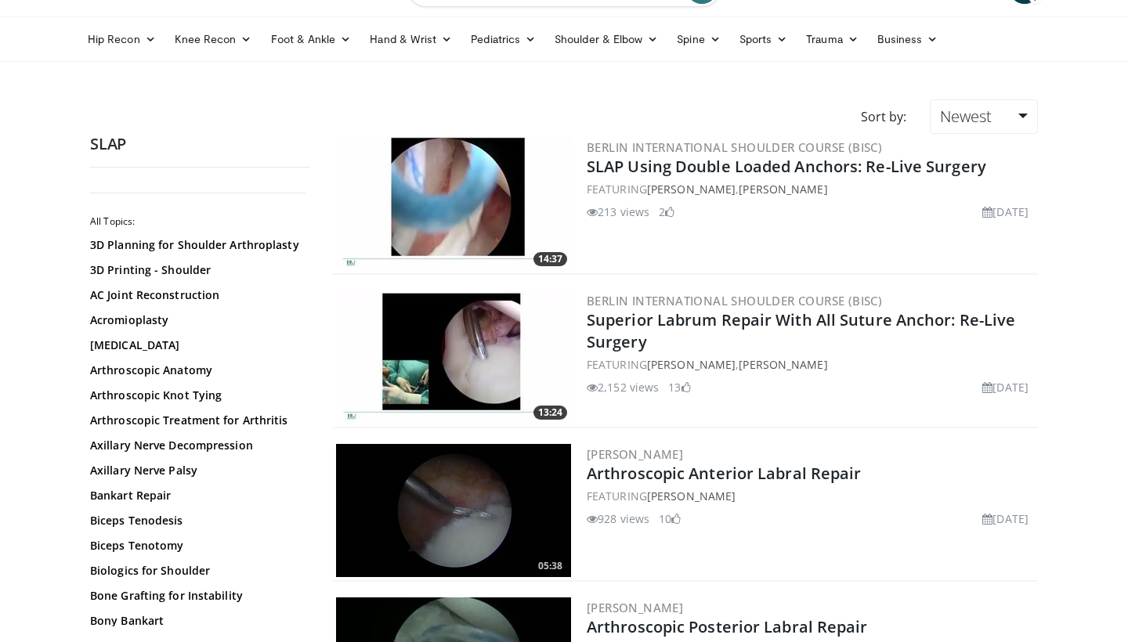
click at [496, 184] on img at bounding box center [453, 203] width 235 height 133
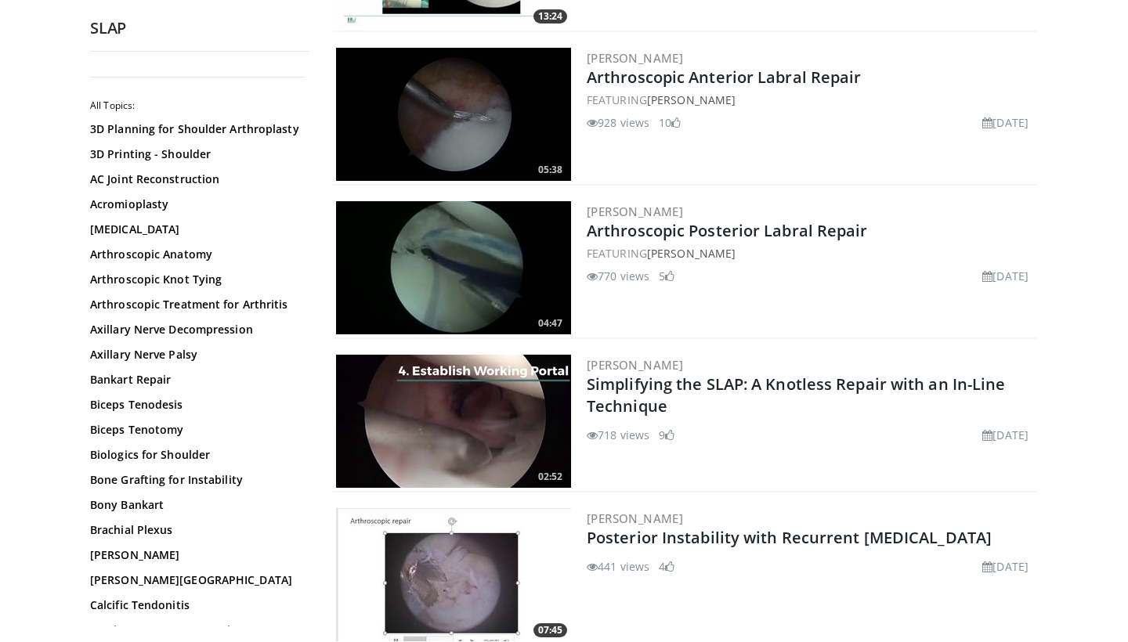
scroll to position [466, 0]
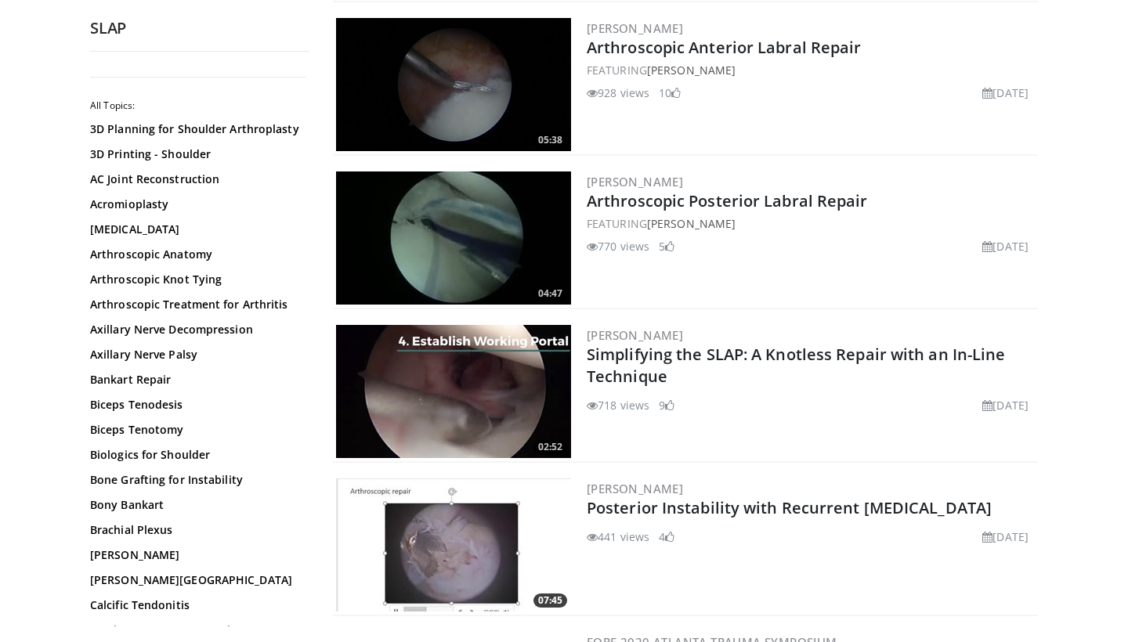
click at [489, 381] on img at bounding box center [453, 391] width 235 height 133
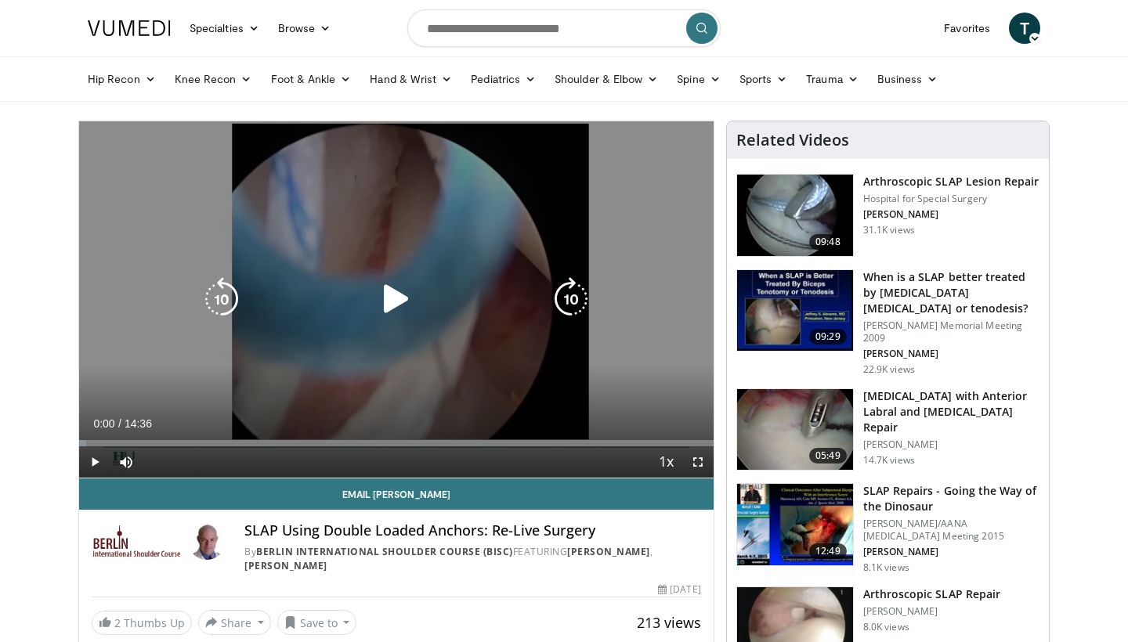
click at [386, 304] on icon "Video Player" at bounding box center [396, 299] width 44 height 44
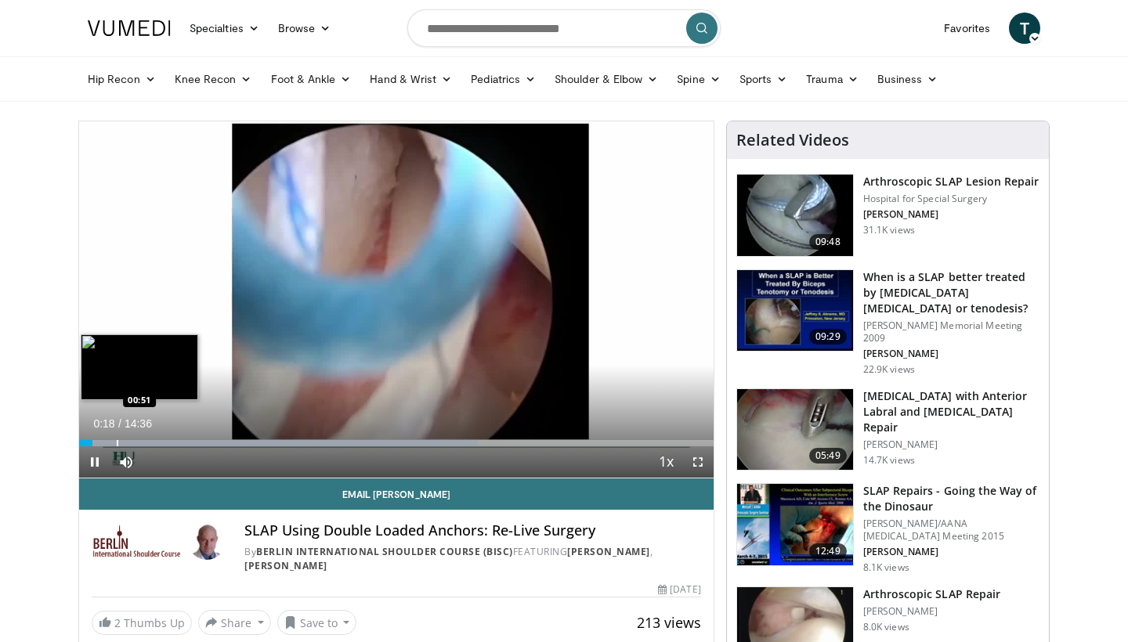
click at [116, 442] on div "Progress Bar" at bounding box center [278, 443] width 398 height 6
click at [126, 442] on div "Progress Bar" at bounding box center [127, 443] width 2 height 6
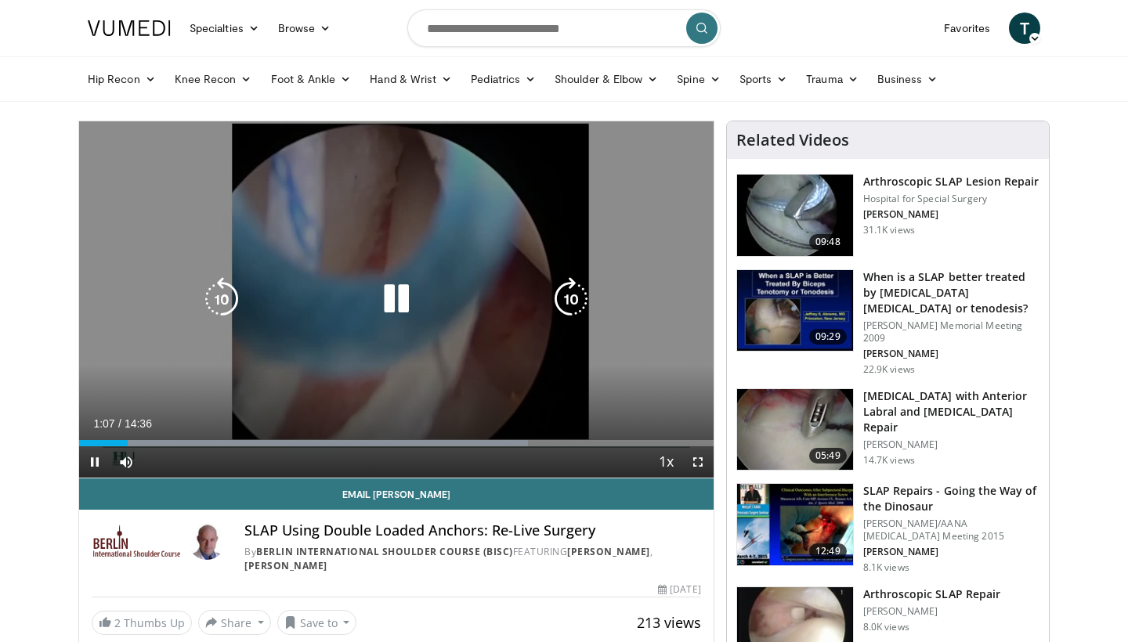
click at [405, 307] on icon "Video Player" at bounding box center [396, 299] width 44 height 44
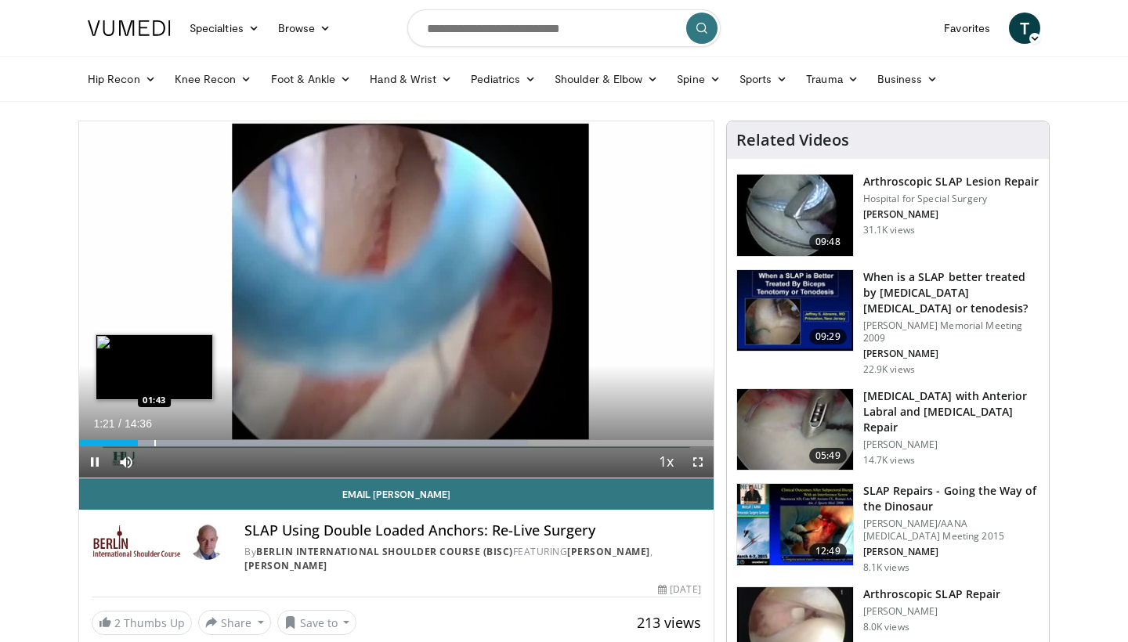
click at [154, 442] on div "Progress Bar" at bounding box center [155, 443] width 2 height 6
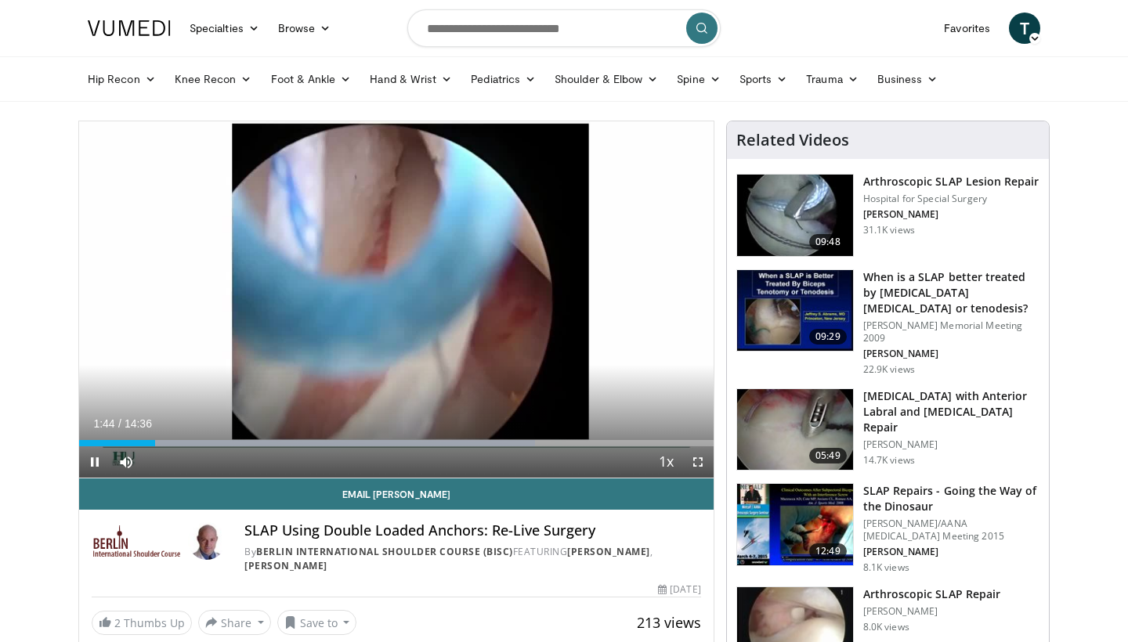
click at [180, 446] on div "Current Time 1:44 / Duration 14:36 Pause Skip Backward Skip Forward Mute 0% Loa…" at bounding box center [396, 461] width 634 height 31
click at [169, 441] on div "Progress Bar" at bounding box center [170, 443] width 2 height 6
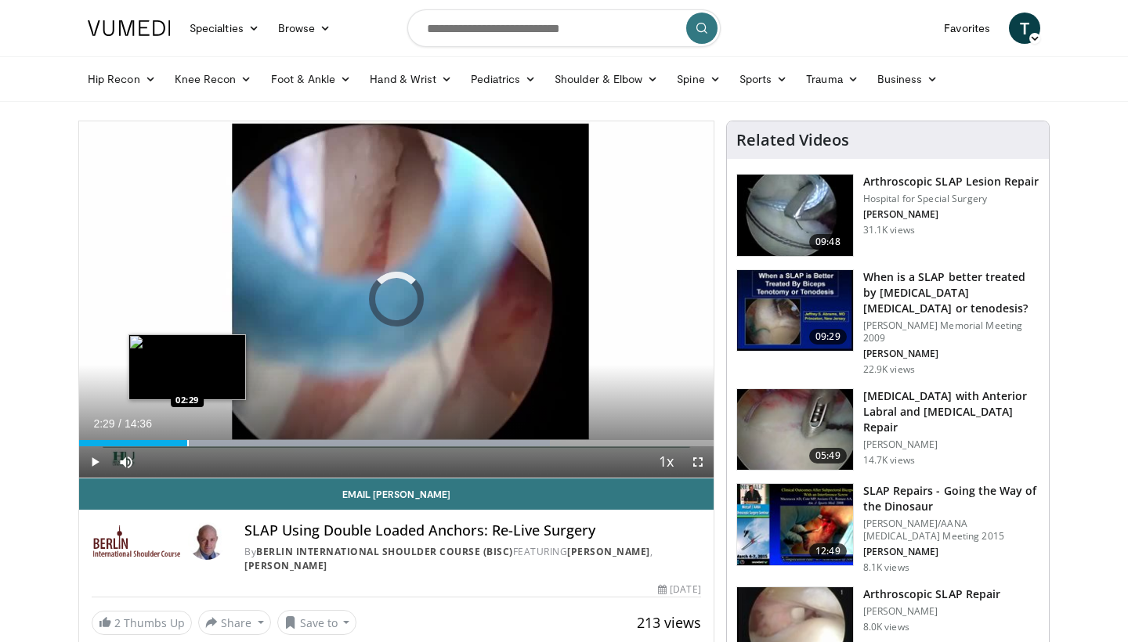
click at [187, 443] on div "Progress Bar" at bounding box center [188, 443] width 2 height 6
click at [206, 446] on div "Progress Bar" at bounding box center [207, 443] width 2 height 6
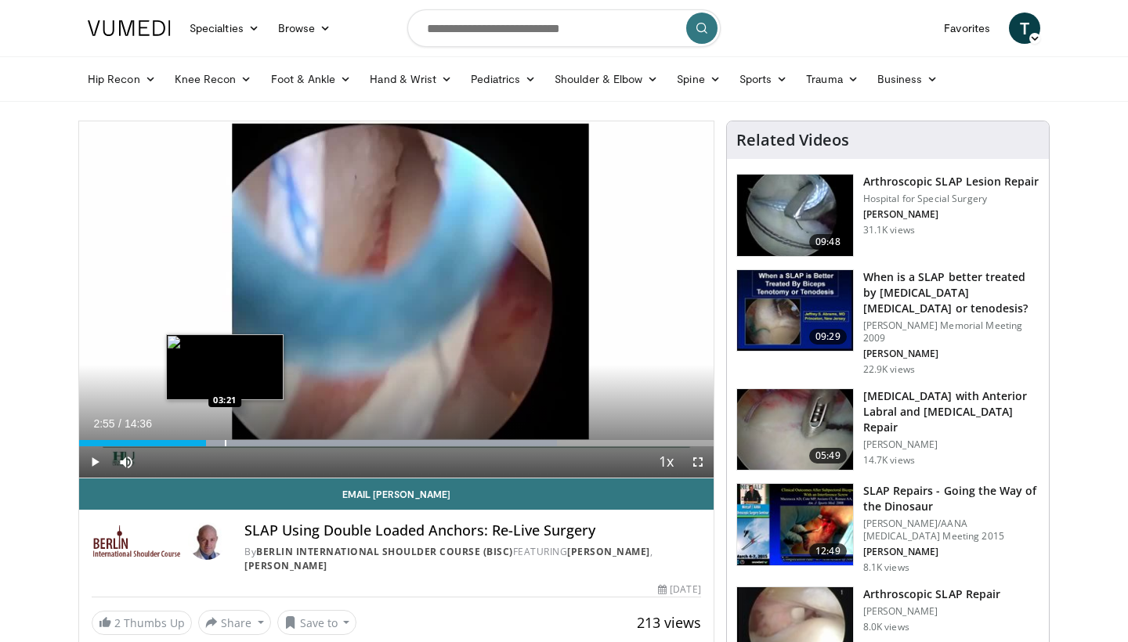
click at [225, 444] on div "Progress Bar" at bounding box center [226, 443] width 2 height 6
click at [240, 444] on div "Progress Bar" at bounding box center [241, 443] width 2 height 6
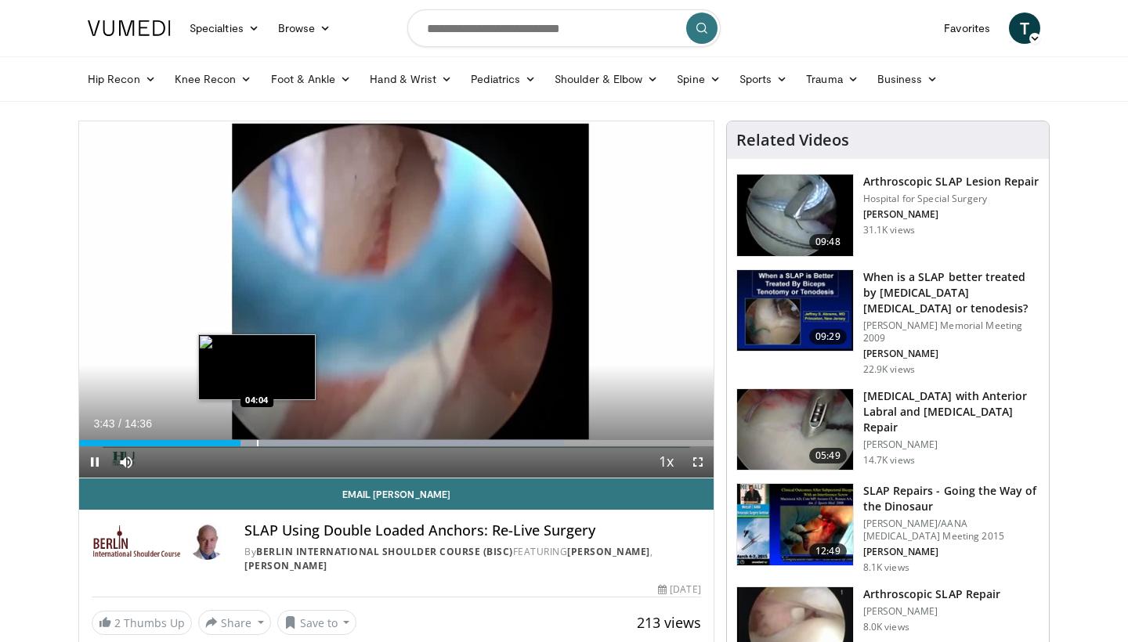
click at [258, 442] on div "Progress Bar" at bounding box center [258, 443] width 2 height 6
click at [287, 444] on div "Progress Bar" at bounding box center [287, 443] width 2 height 6
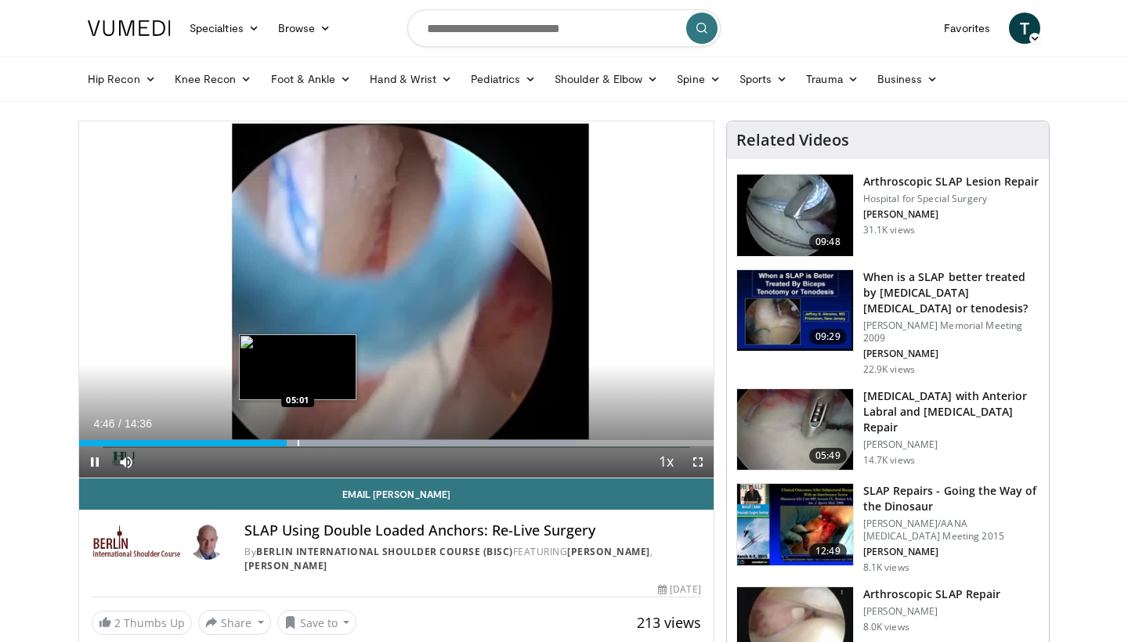
click at [299, 442] on div "Progress Bar" at bounding box center [299, 443] width 2 height 6
click at [314, 441] on div "Progress Bar" at bounding box center [313, 443] width 2 height 6
click at [327, 440] on div "Progress Bar" at bounding box center [328, 443] width 2 height 6
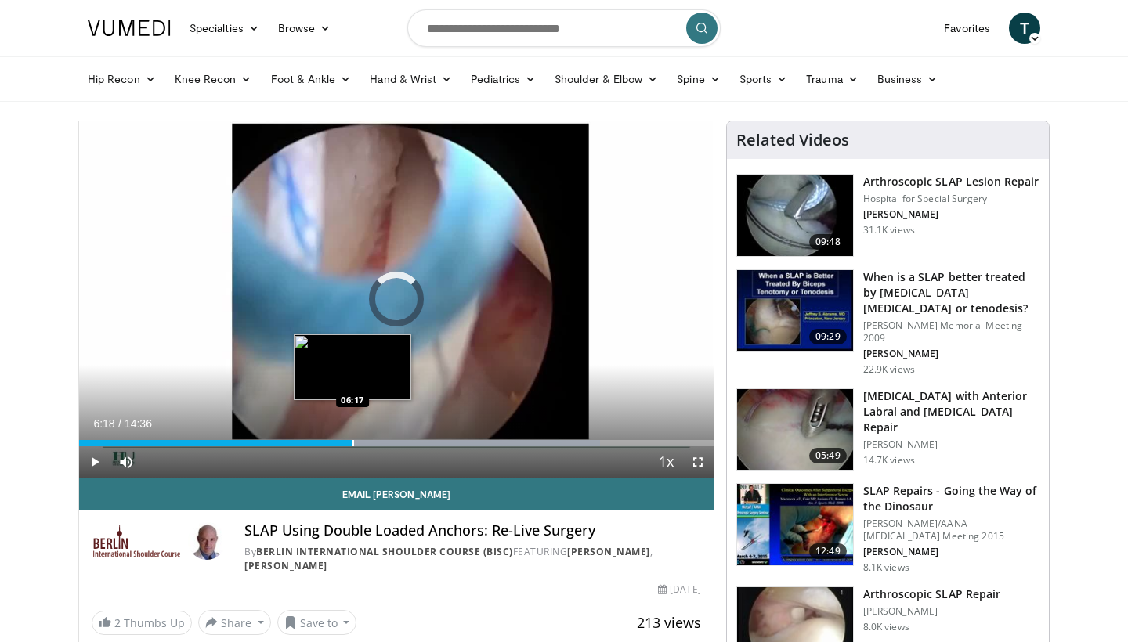
click at [353, 441] on div "Progress Bar" at bounding box center [353, 443] width 2 height 6
click at [376, 442] on div "Progress Bar" at bounding box center [377, 443] width 2 height 6
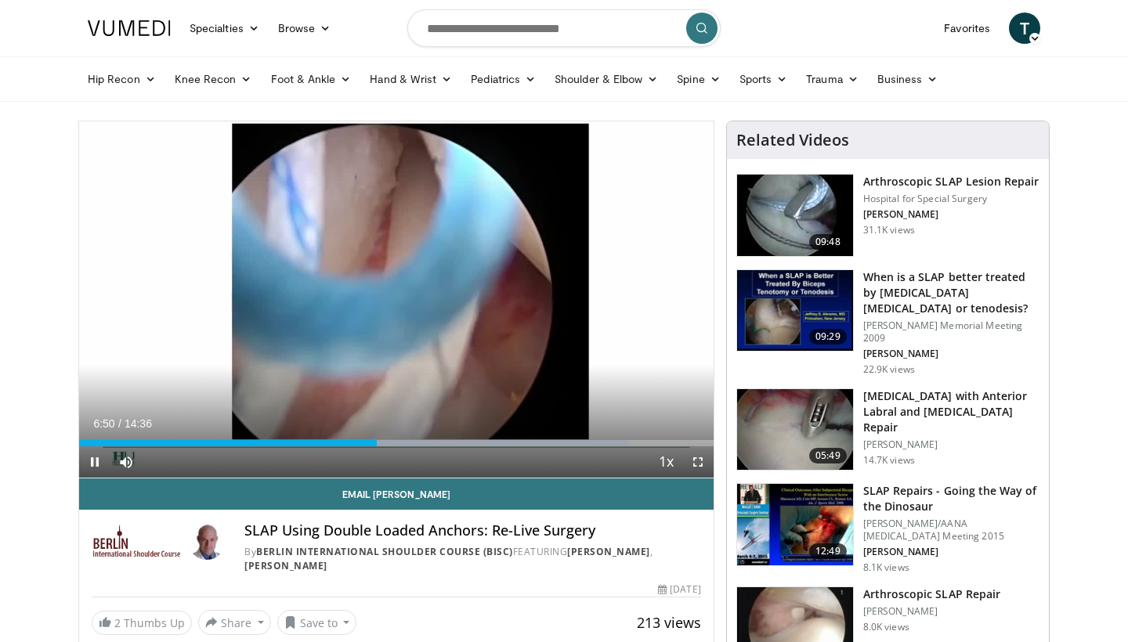
click at [410, 446] on div "Current Time 6:50 / Duration 14:36 Pause Skip Backward Skip Forward Mute 0% Loa…" at bounding box center [396, 461] width 634 height 31
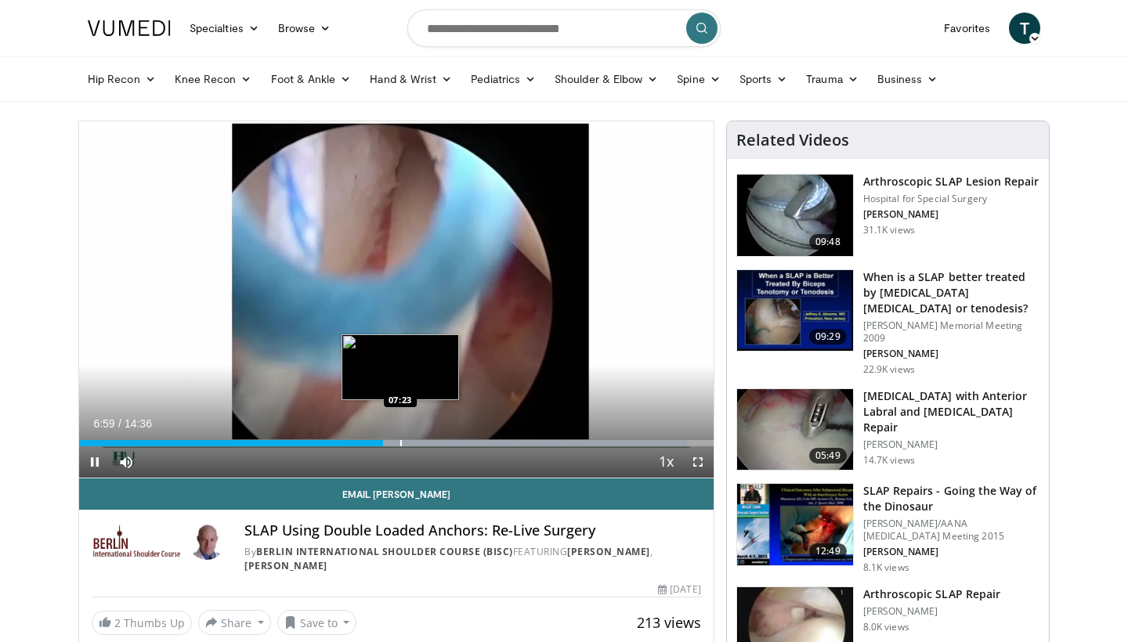
click at [401, 440] on div "Progress Bar" at bounding box center [401, 443] width 2 height 6
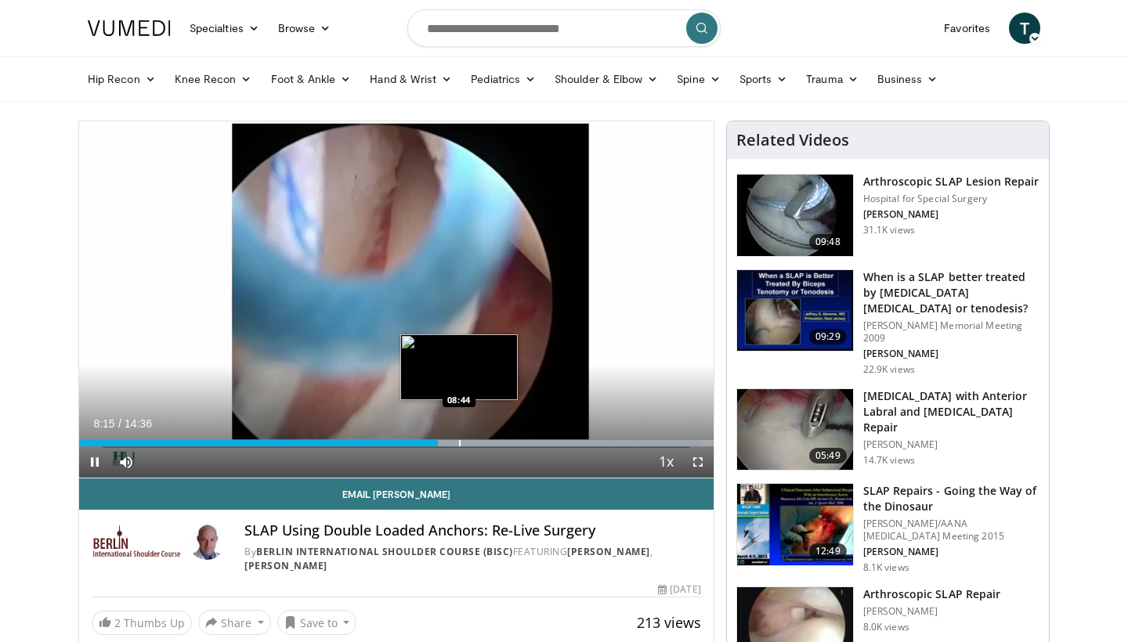
click at [459, 443] on div "Progress Bar" at bounding box center [460, 443] width 2 height 6
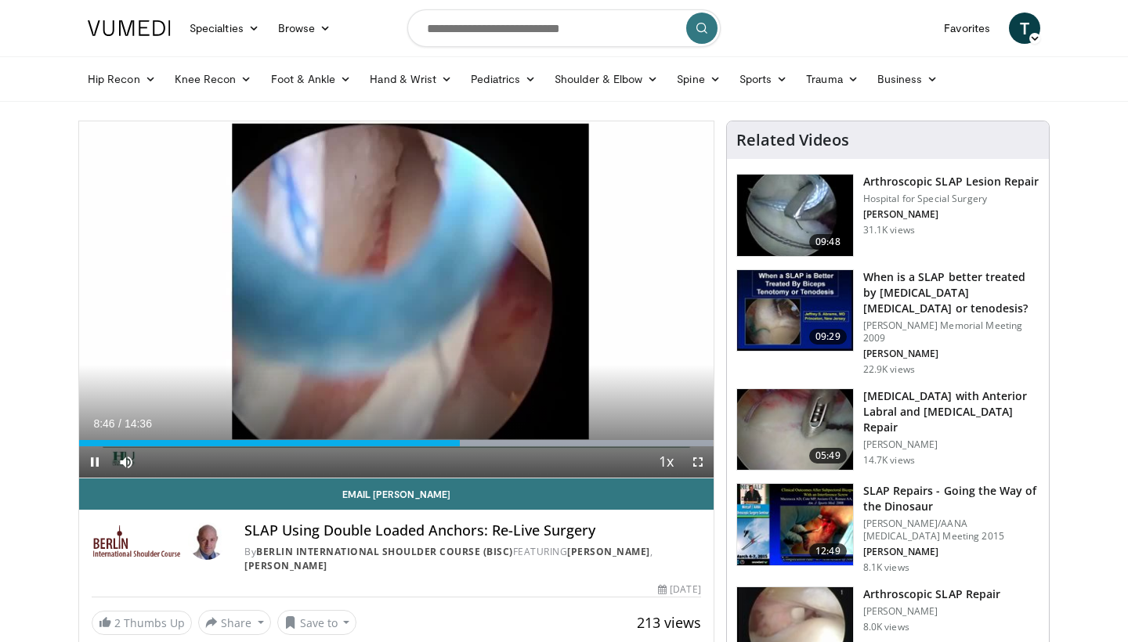
click at [480, 447] on div "Current Time 8:46 / Duration 14:36 Pause Skip Backward Skip Forward Mute 0% Loa…" at bounding box center [396, 461] width 634 height 31
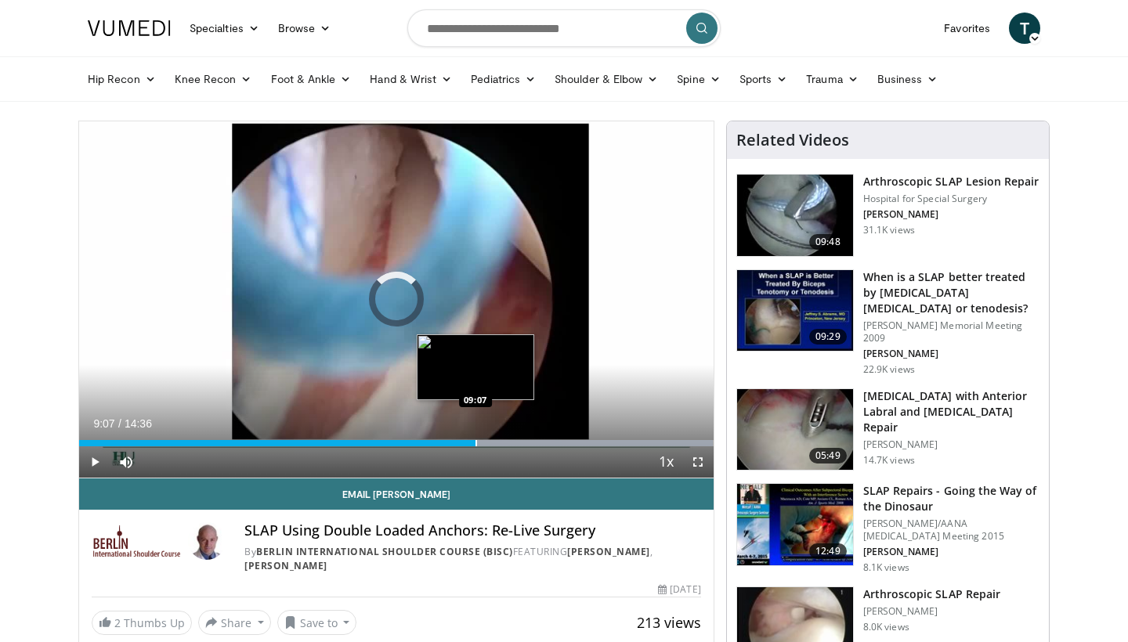
click at [475, 442] on div "Progress Bar" at bounding box center [476, 443] width 2 height 6
click at [492, 442] on div "Progress Bar" at bounding box center [493, 443] width 2 height 6
click at [514, 442] on div "Progress Bar" at bounding box center [515, 443] width 2 height 6
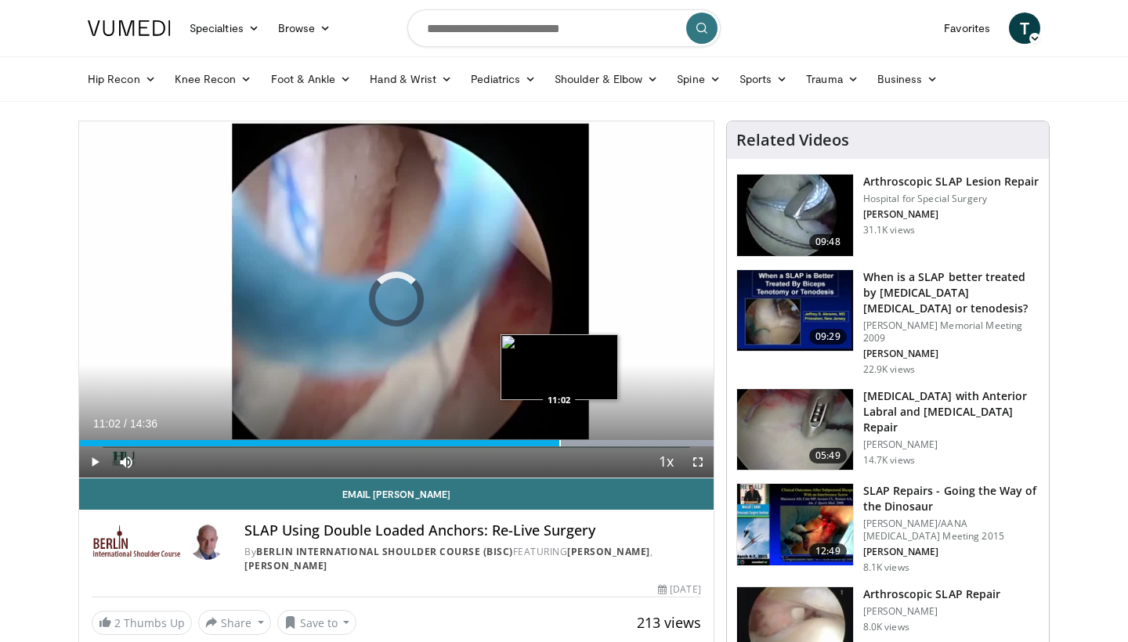
click at [559, 443] on div "Progress Bar" at bounding box center [560, 443] width 2 height 6
click at [579, 444] on div "Progress Bar" at bounding box center [578, 443] width 2 height 6
click at [597, 445] on div "Progress Bar" at bounding box center [598, 443] width 2 height 6
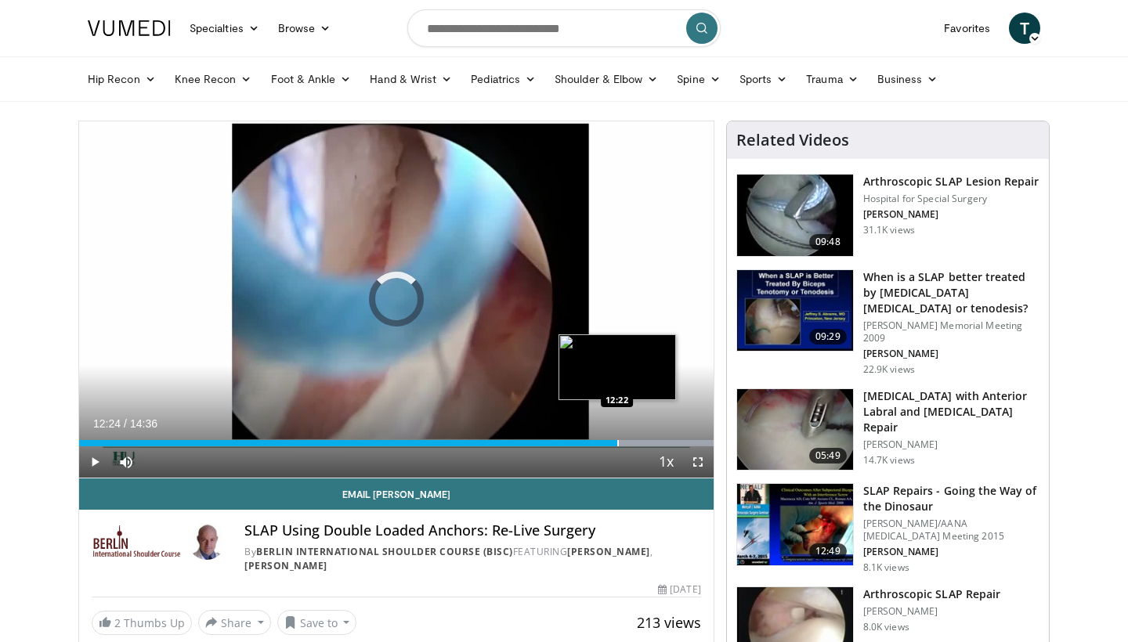
click at [618, 446] on div "Progress Bar" at bounding box center [618, 443] width 2 height 6
click at [646, 442] on div "Progress Bar" at bounding box center [647, 443] width 2 height 6
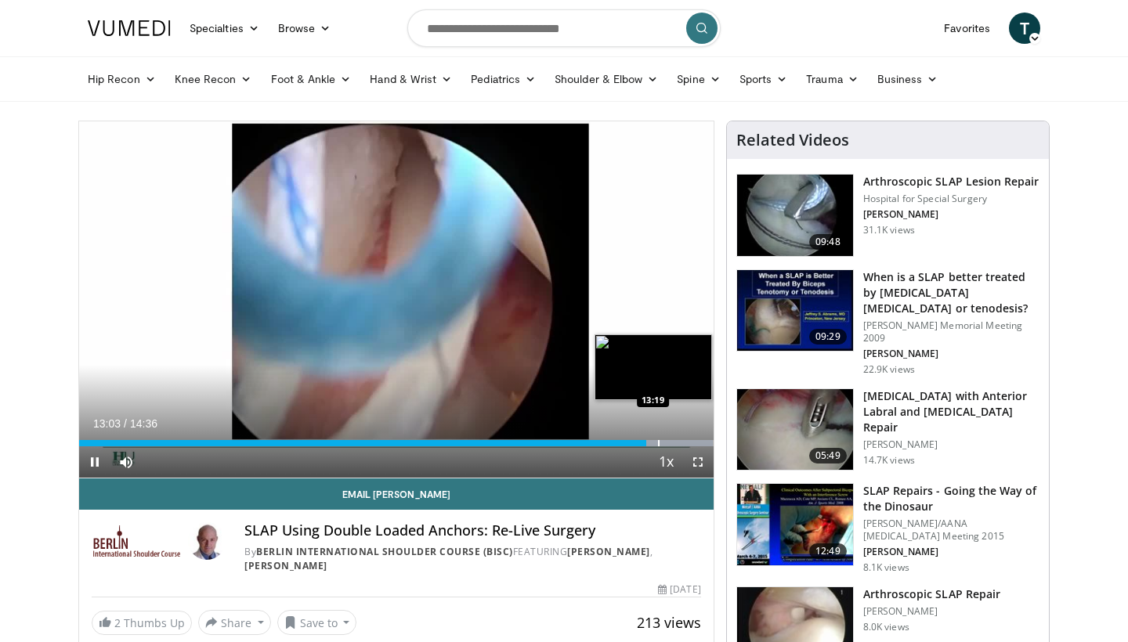
click at [659, 442] on div "Progress Bar" at bounding box center [659, 443] width 2 height 6
click at [678, 443] on div "Loaded : 99.97% 13:22 13:39" at bounding box center [396, 443] width 634 height 6
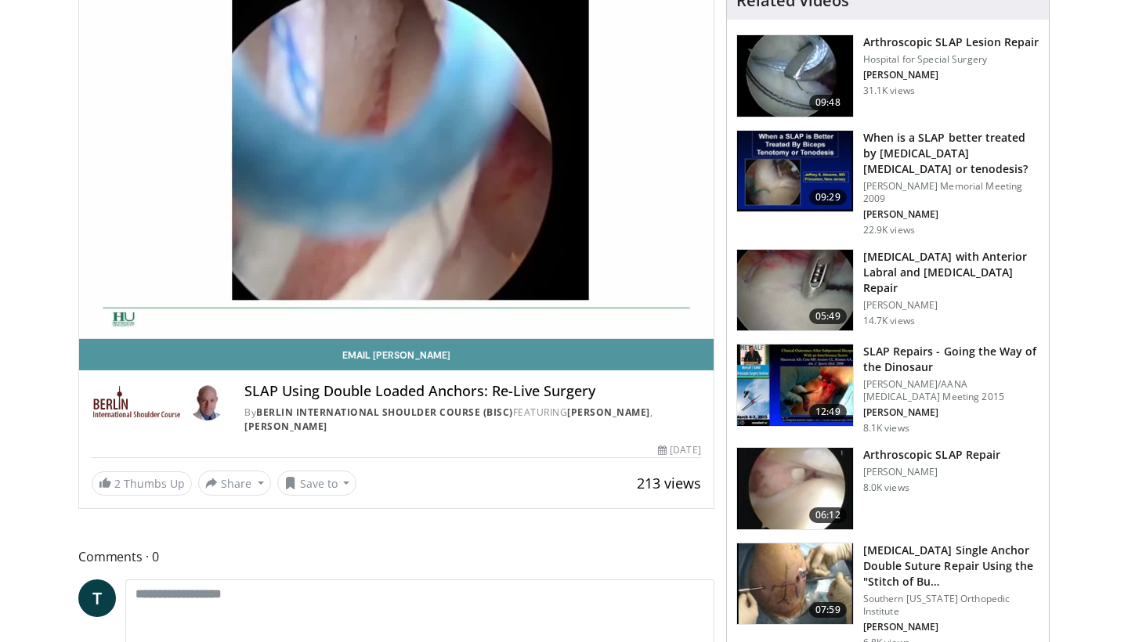
scroll to position [145, 0]
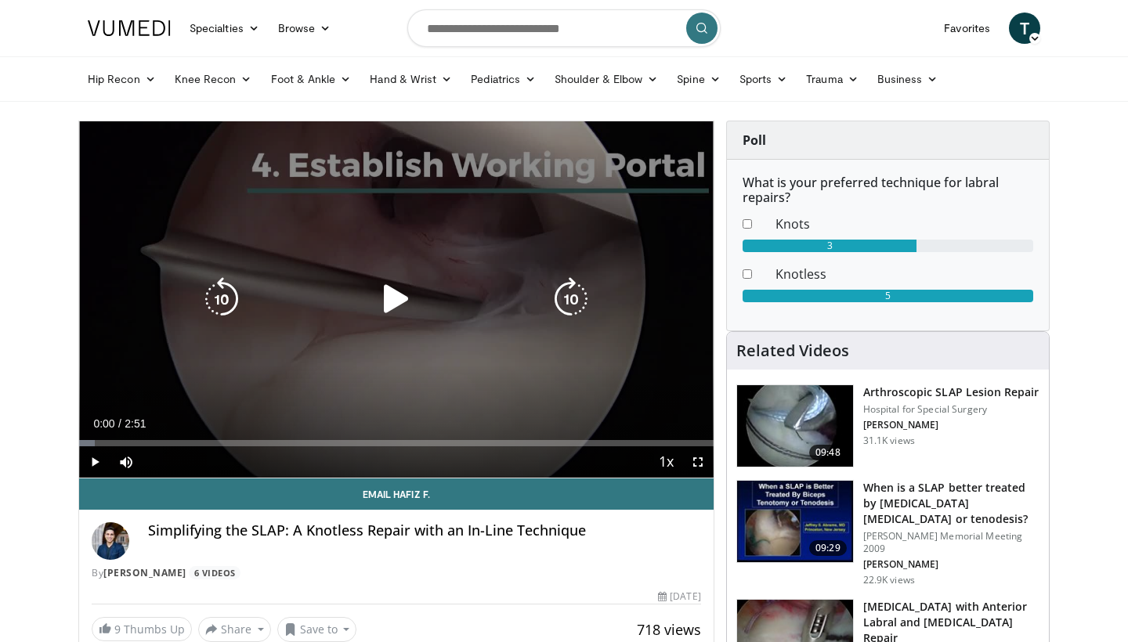
click at [393, 302] on icon "Video Player" at bounding box center [396, 299] width 44 height 44
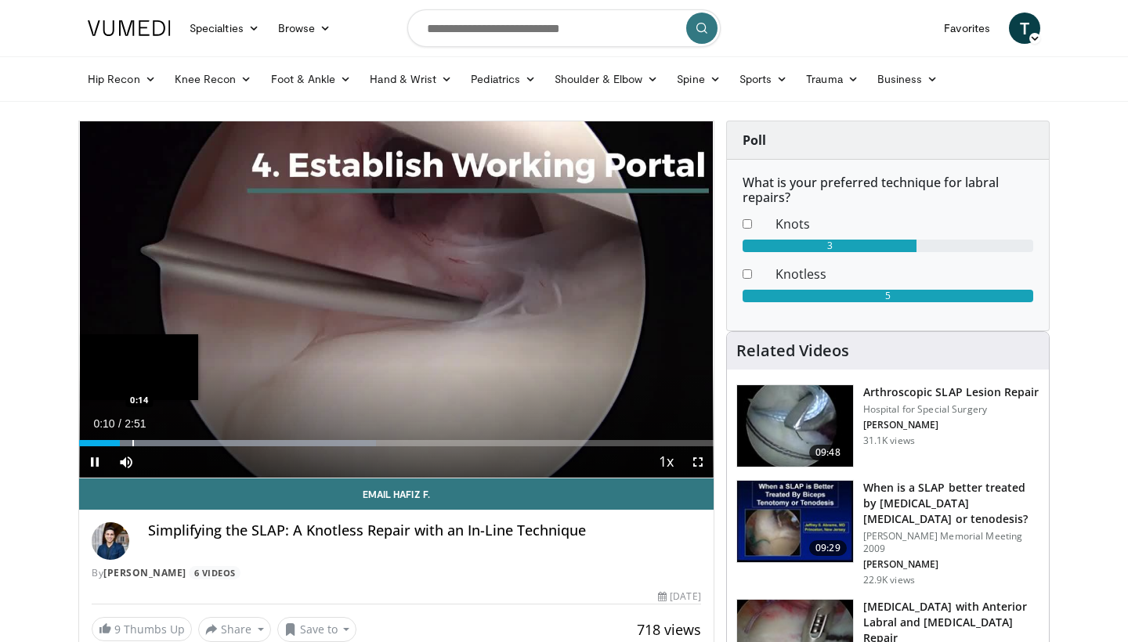
click at [132, 442] on div "Progress Bar" at bounding box center [133, 443] width 2 height 6
click at [154, 442] on div "Progress Bar" at bounding box center [155, 443] width 2 height 6
click at [175, 445] on div "Progress Bar" at bounding box center [176, 443] width 2 height 6
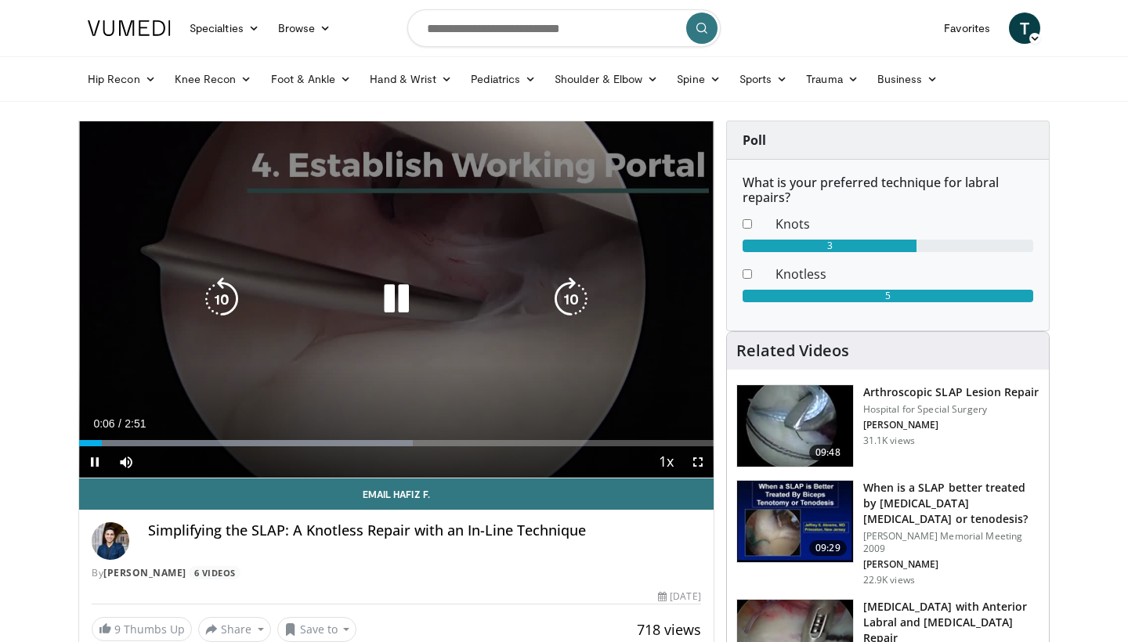
click at [410, 296] on icon "Video Player" at bounding box center [396, 299] width 44 height 44
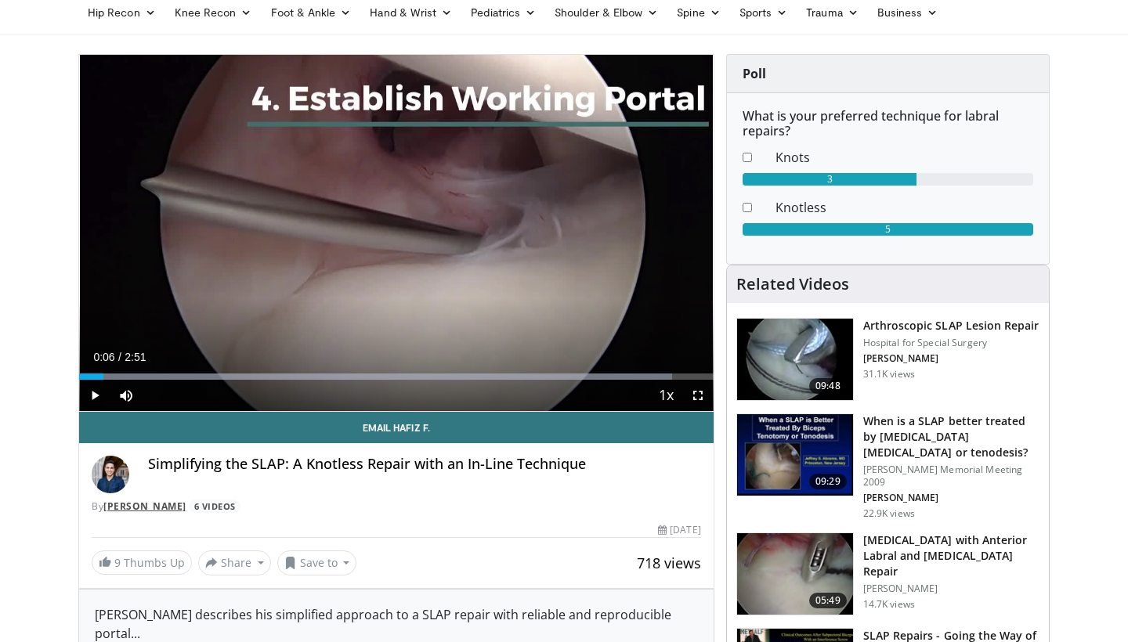
scroll to position [70, 0]
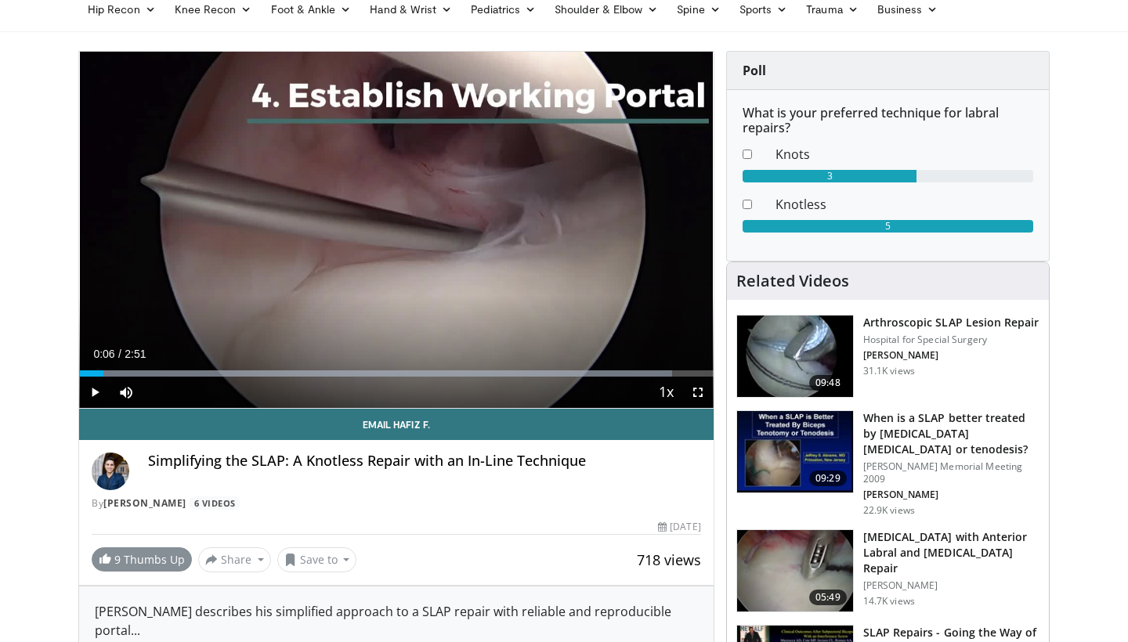
click at [147, 564] on link "9 Thumbs Up" at bounding box center [142, 559] width 100 height 24
